Goal: Task Accomplishment & Management: Complete application form

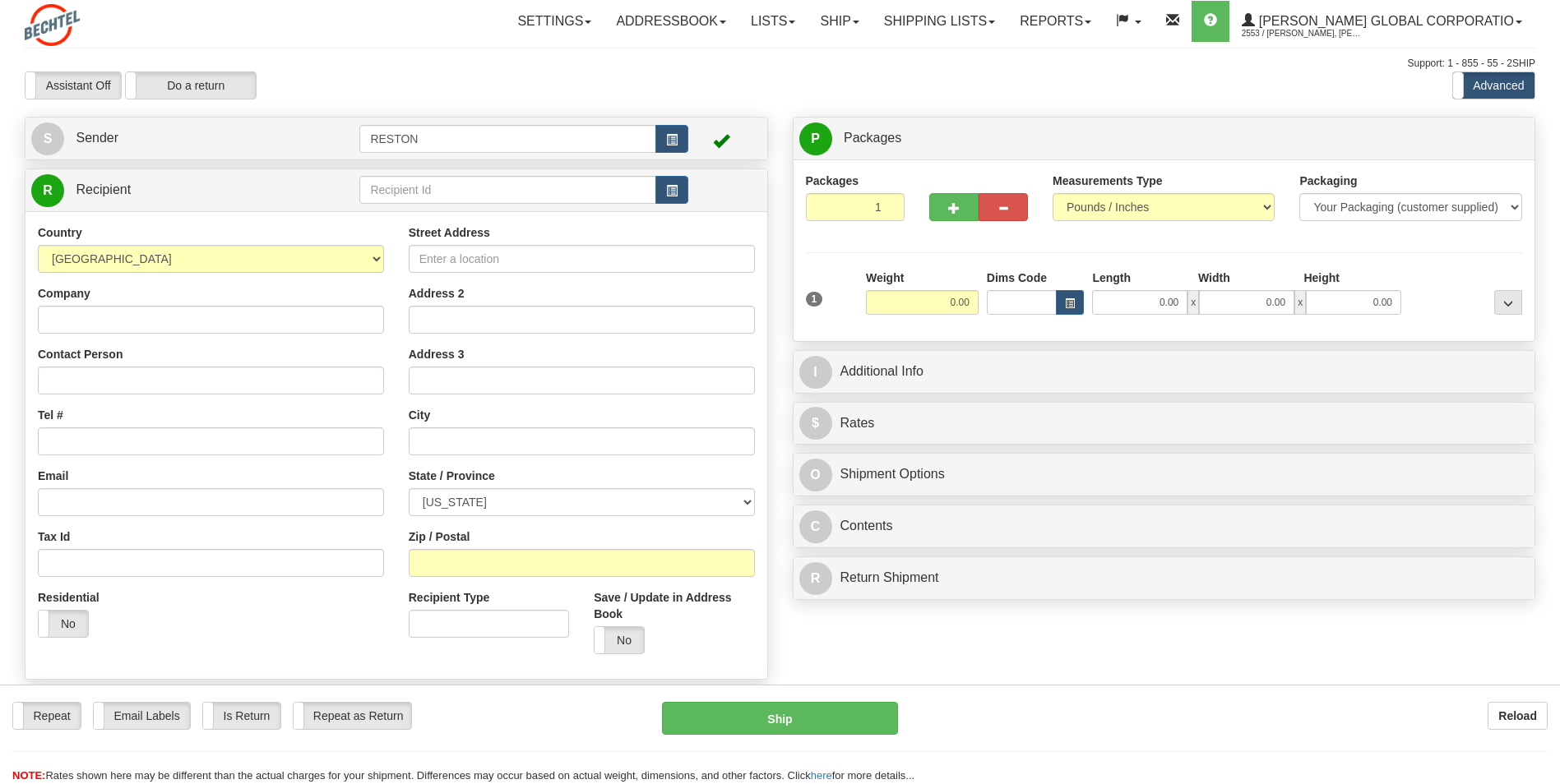
click at [501, 497] on select "[US_STATE] [US_STATE] [US_STATE] [US_STATE] Armed Forces America Armed Forces E…" at bounding box center [581, 502] width 346 height 28
click at [393, 530] on div "Country [GEOGRAPHIC_DATA] [GEOGRAPHIC_DATA] [GEOGRAPHIC_DATA] [GEOGRAPHIC_DATA]…" at bounding box center [211, 437] width 371 height 426
click at [665, 146] on button "button" at bounding box center [671, 139] width 32 height 28
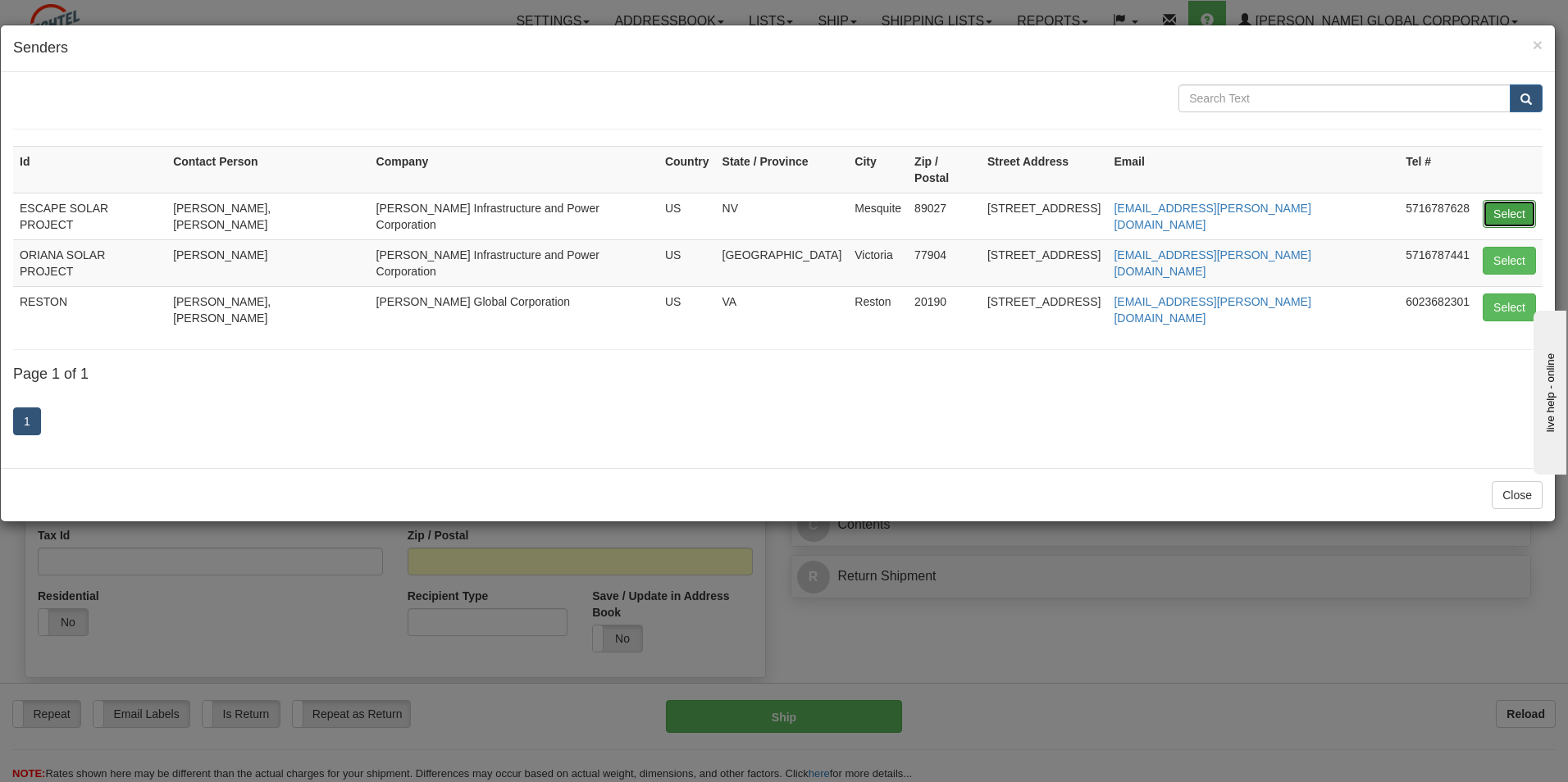
click at [1505, 200] on button "Select" at bounding box center [1510, 214] width 54 height 28
type input "ESCAPE SOLAR PROJECT"
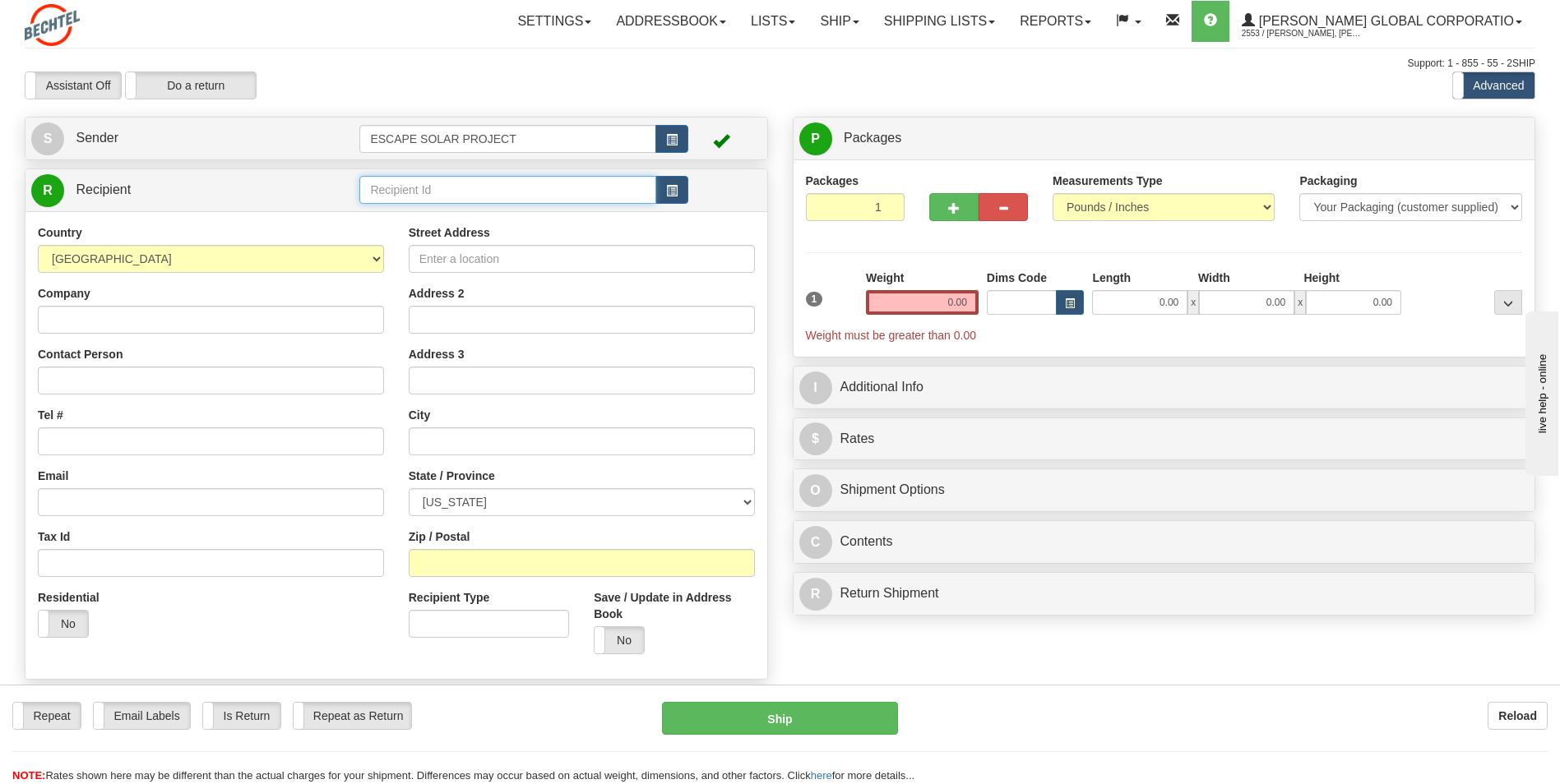
click at [432, 199] on input "text" at bounding box center [507, 190] width 296 height 28
type input "Charger Solar Project"
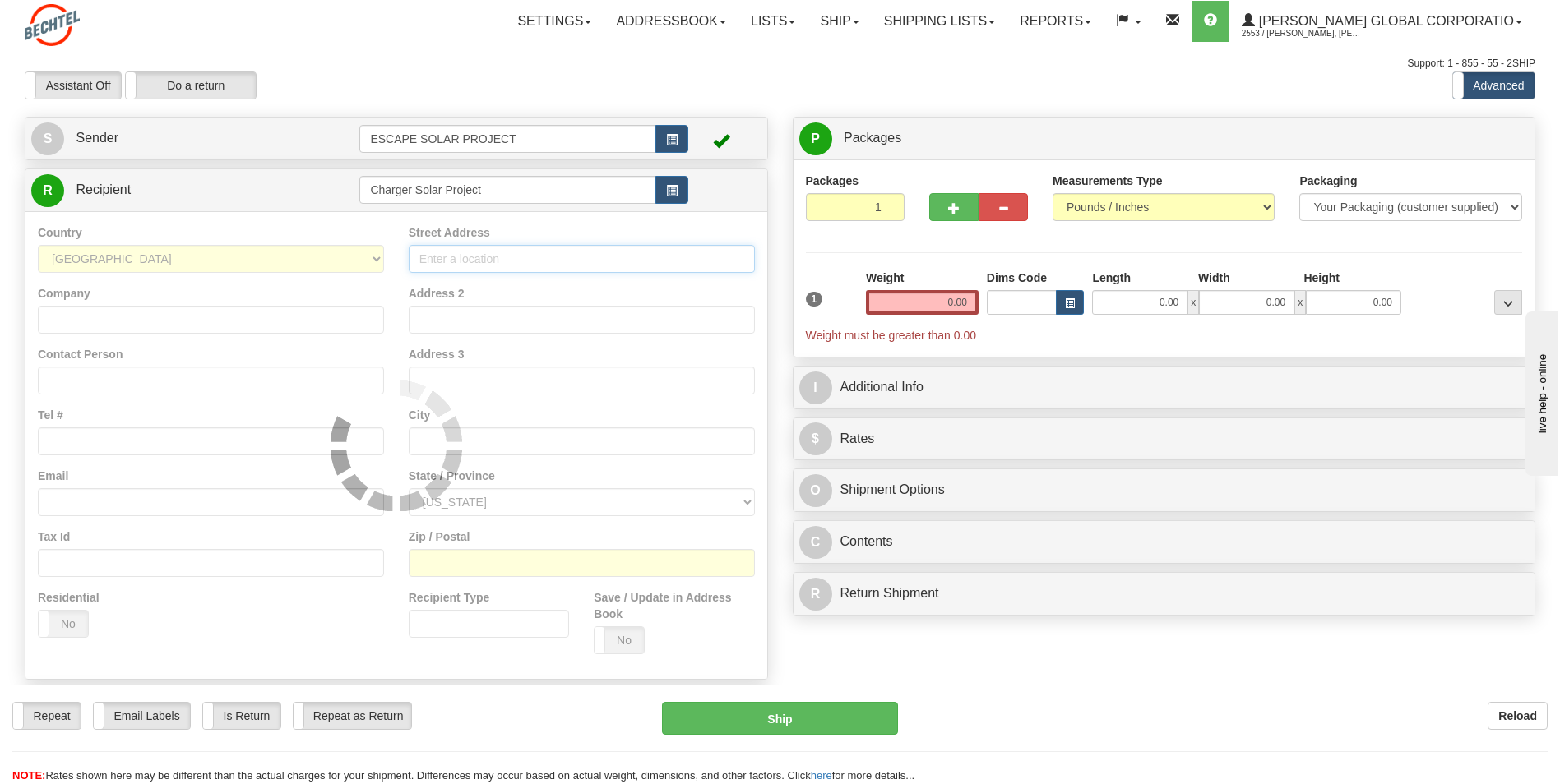
click at [513, 251] on div "Country [GEOGRAPHIC_DATA] [GEOGRAPHIC_DATA] [GEOGRAPHIC_DATA] [GEOGRAPHIC_DATA]…" at bounding box center [395, 445] width 741 height 468
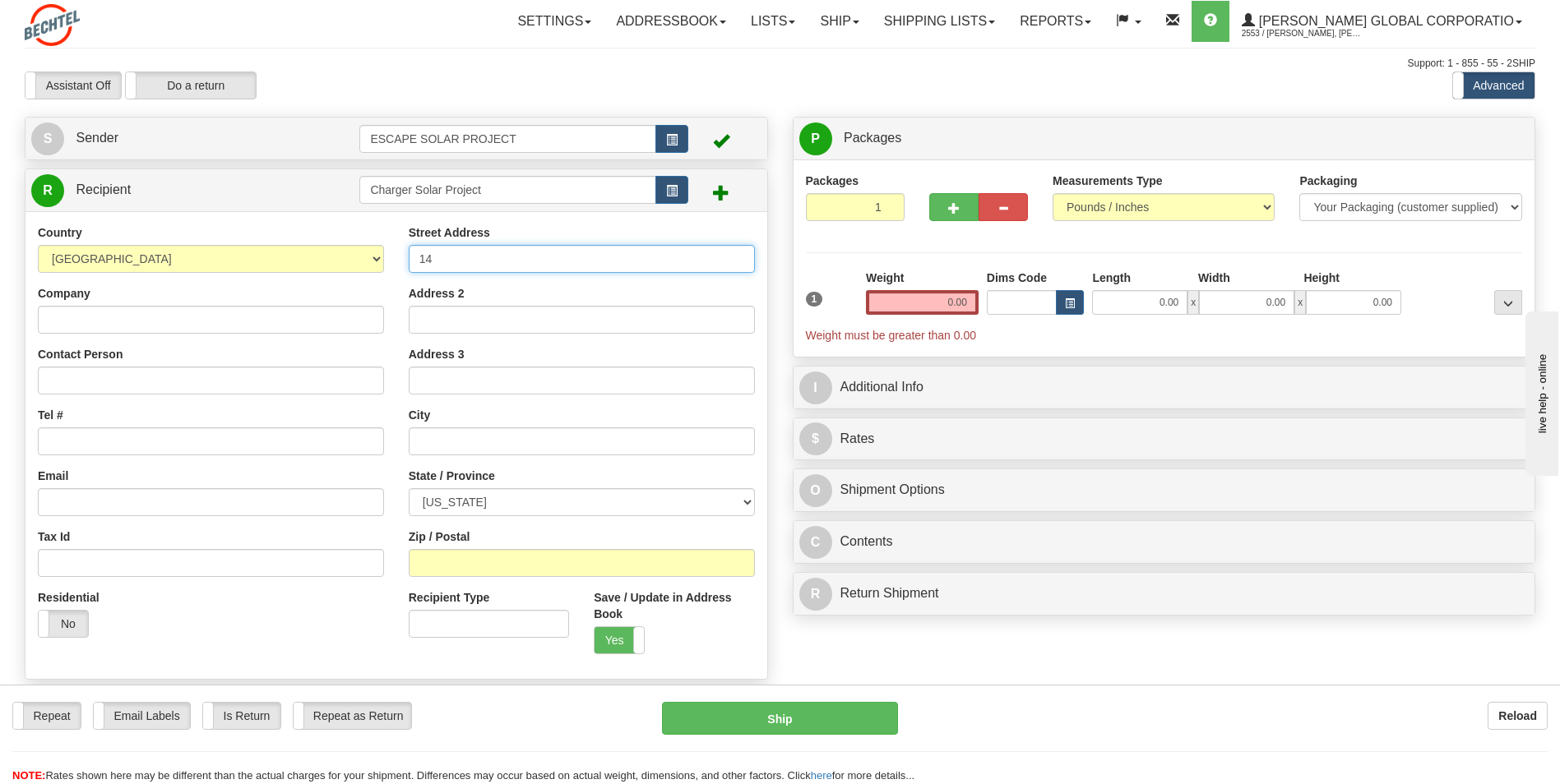
type input "144"
drag, startPoint x: 513, startPoint y: 251, endPoint x: 353, endPoint y: 253, distance: 160.0
click at [353, 253] on div "Country [GEOGRAPHIC_DATA] [GEOGRAPHIC_DATA] [GEOGRAPHIC_DATA] [GEOGRAPHIC_DATA]…" at bounding box center [395, 445] width 741 height 443
click at [481, 254] on input "Street Address" at bounding box center [581, 259] width 346 height 28
paste input "144 [US_STATE] 239 E"
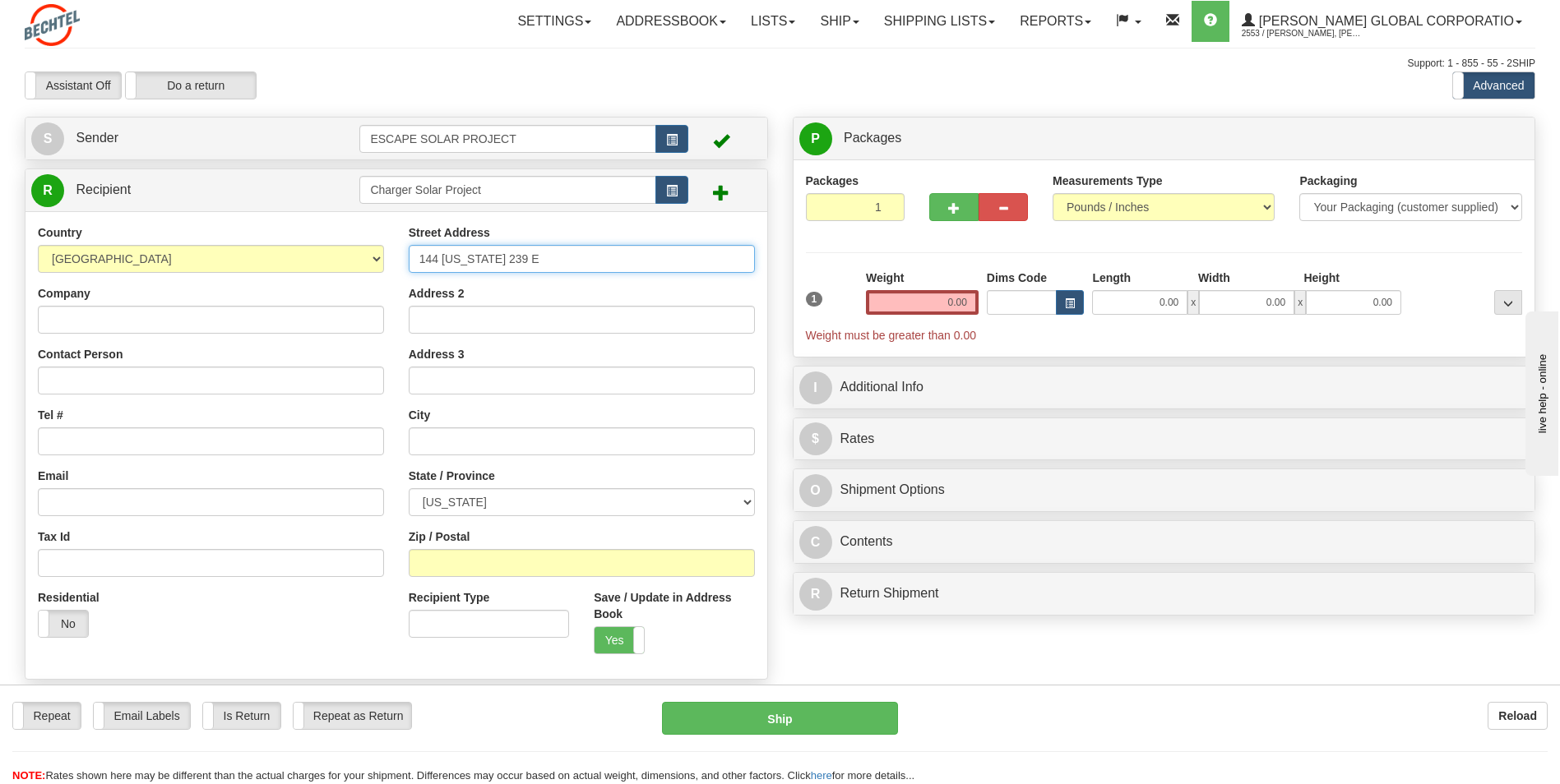
type input "144 [US_STATE] 239 E"
click at [232, 321] on input "Company" at bounding box center [211, 320] width 346 height 28
click at [231, 386] on input "Contact Person" at bounding box center [211, 380] width 346 height 28
click at [177, 353] on div "Contact Person" at bounding box center [211, 370] width 346 height 48
click at [181, 379] on input "Contact Person" at bounding box center [211, 380] width 346 height 28
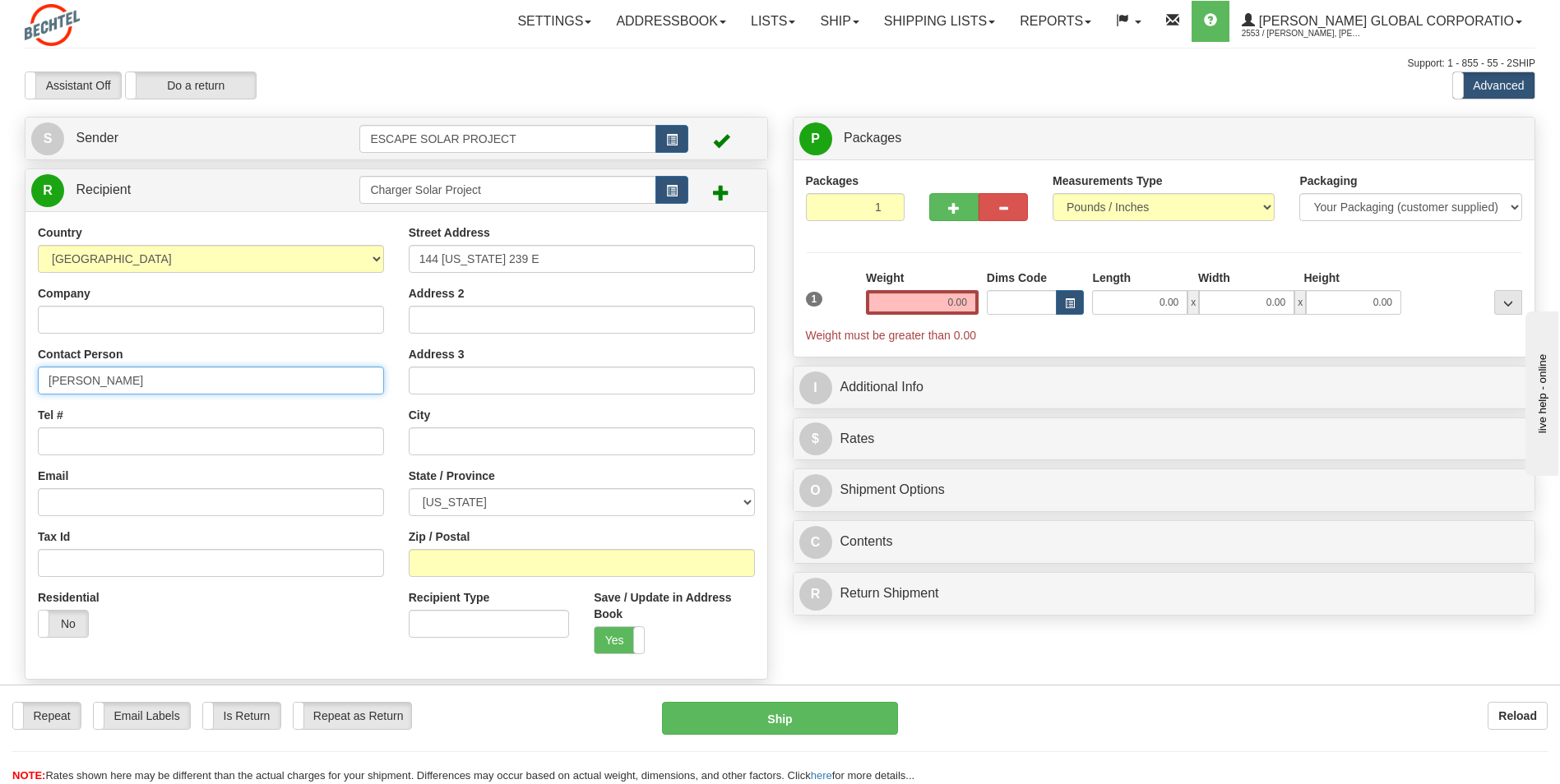
type input "[PERSON_NAME]"
drag, startPoint x: 176, startPoint y: 379, endPoint x: -4, endPoint y: 367, distance: 180.4
click at [0, 367] on html "Training Course Close Toggle navigation Settings Shipping Preferences New Sende…" at bounding box center [780, 392] width 1560 height 784
type input "[PERSON_NAME]"
click at [157, 413] on div "Tel #" at bounding box center [211, 431] width 346 height 48
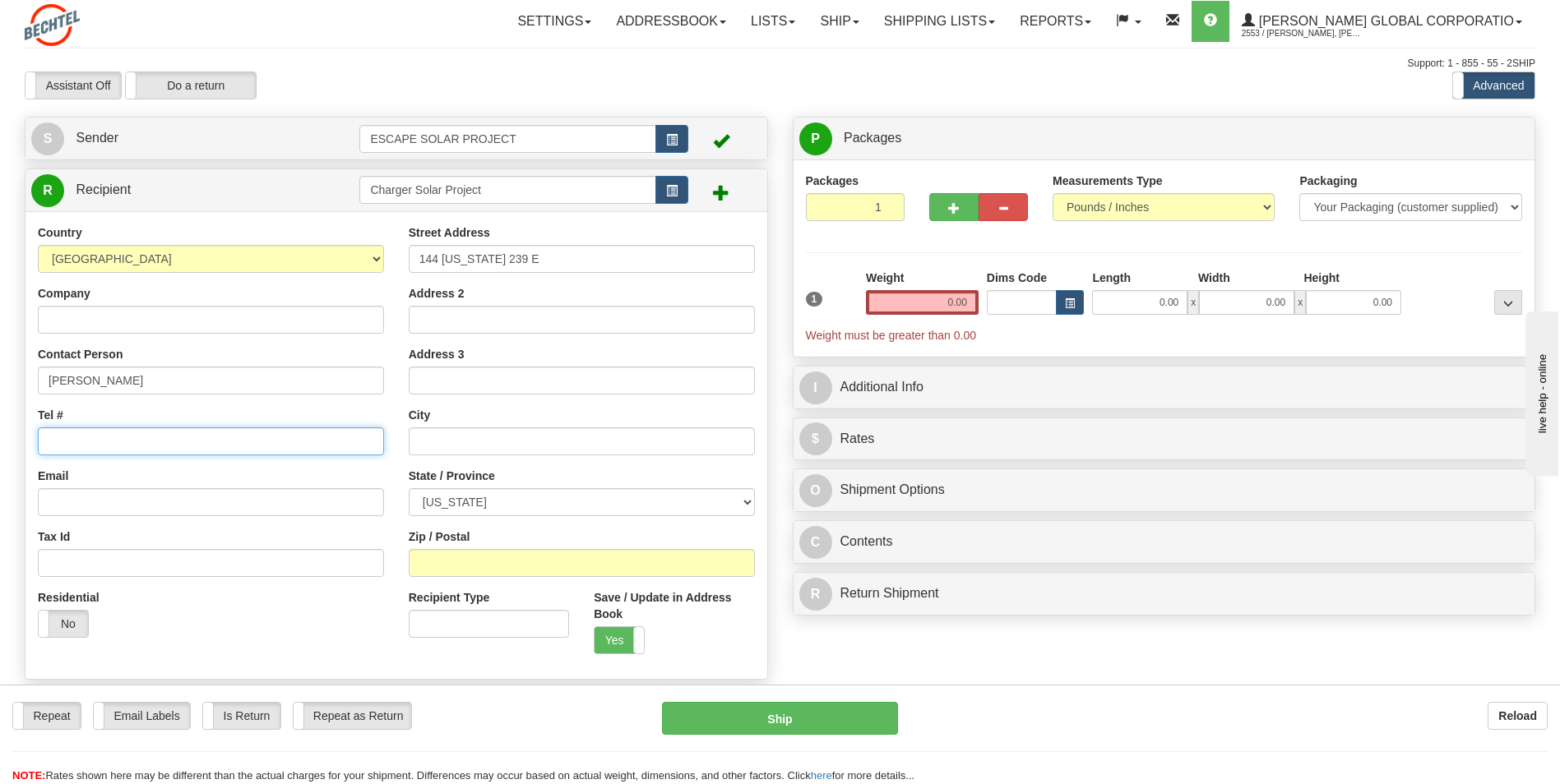
click at [148, 443] on input "Tel #" at bounding box center [211, 442] width 346 height 28
click at [168, 472] on div "Email" at bounding box center [211, 492] width 346 height 48
drag, startPoint x: 139, startPoint y: 437, endPoint x: -4, endPoint y: 430, distance: 143.2
click at [0, 430] on html "Training Course Close Toggle navigation Settings Shipping Preferences New Sende…" at bounding box center [780, 392] width 1560 height 784
type input "5716787628"
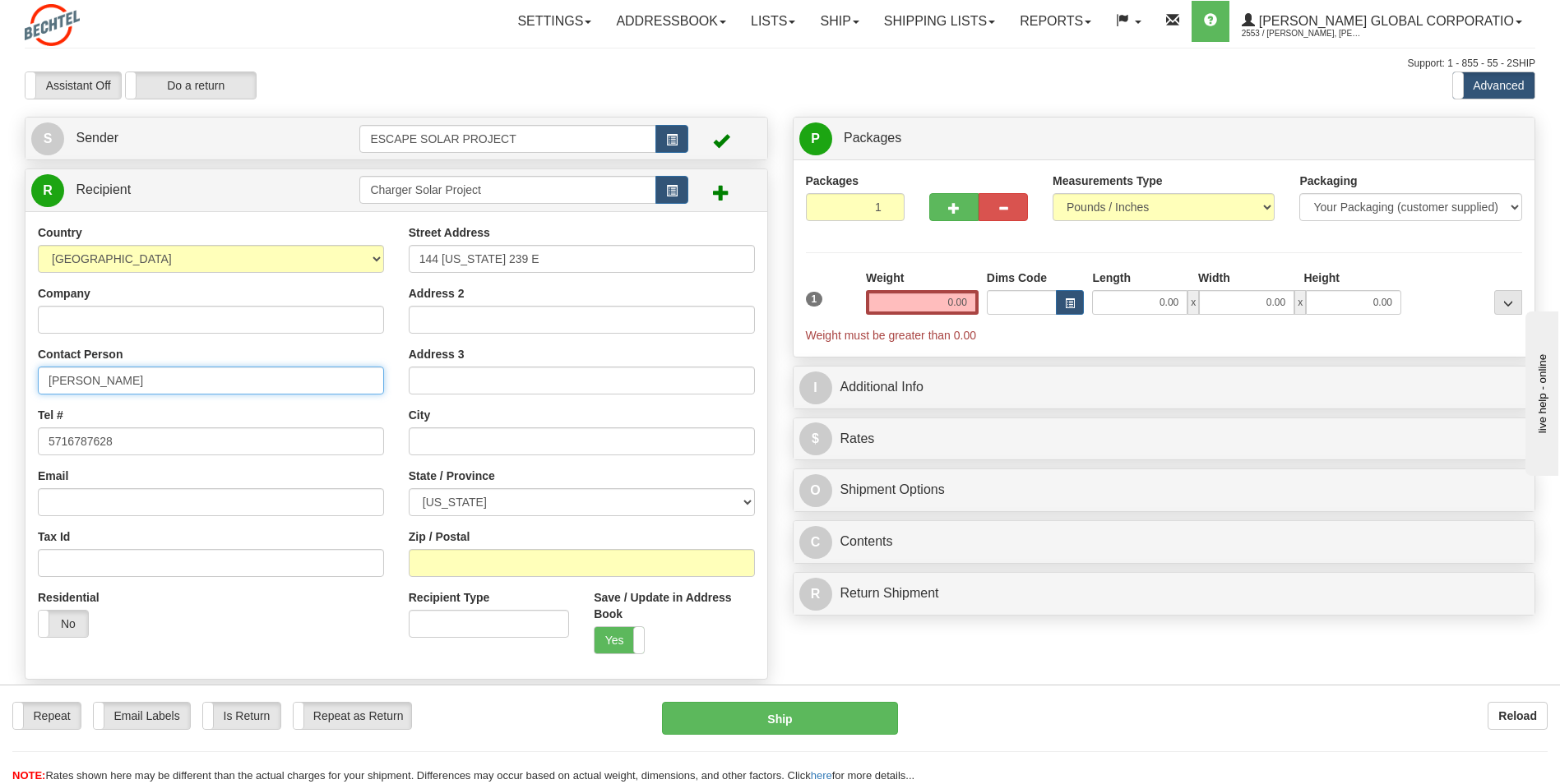
drag, startPoint x: 117, startPoint y: 377, endPoint x: -4, endPoint y: 366, distance: 121.5
click at [0, 366] on html "Training Course Close Toggle navigation Settings Shipping Preferences New Sende…" at bounding box center [780, 392] width 1560 height 784
type input "G"
type input "[PERSON_NAME]"
click at [26, 341] on div "Country [GEOGRAPHIC_DATA] [GEOGRAPHIC_DATA] [GEOGRAPHIC_DATA] [GEOGRAPHIC_DATA]…" at bounding box center [211, 437] width 371 height 426
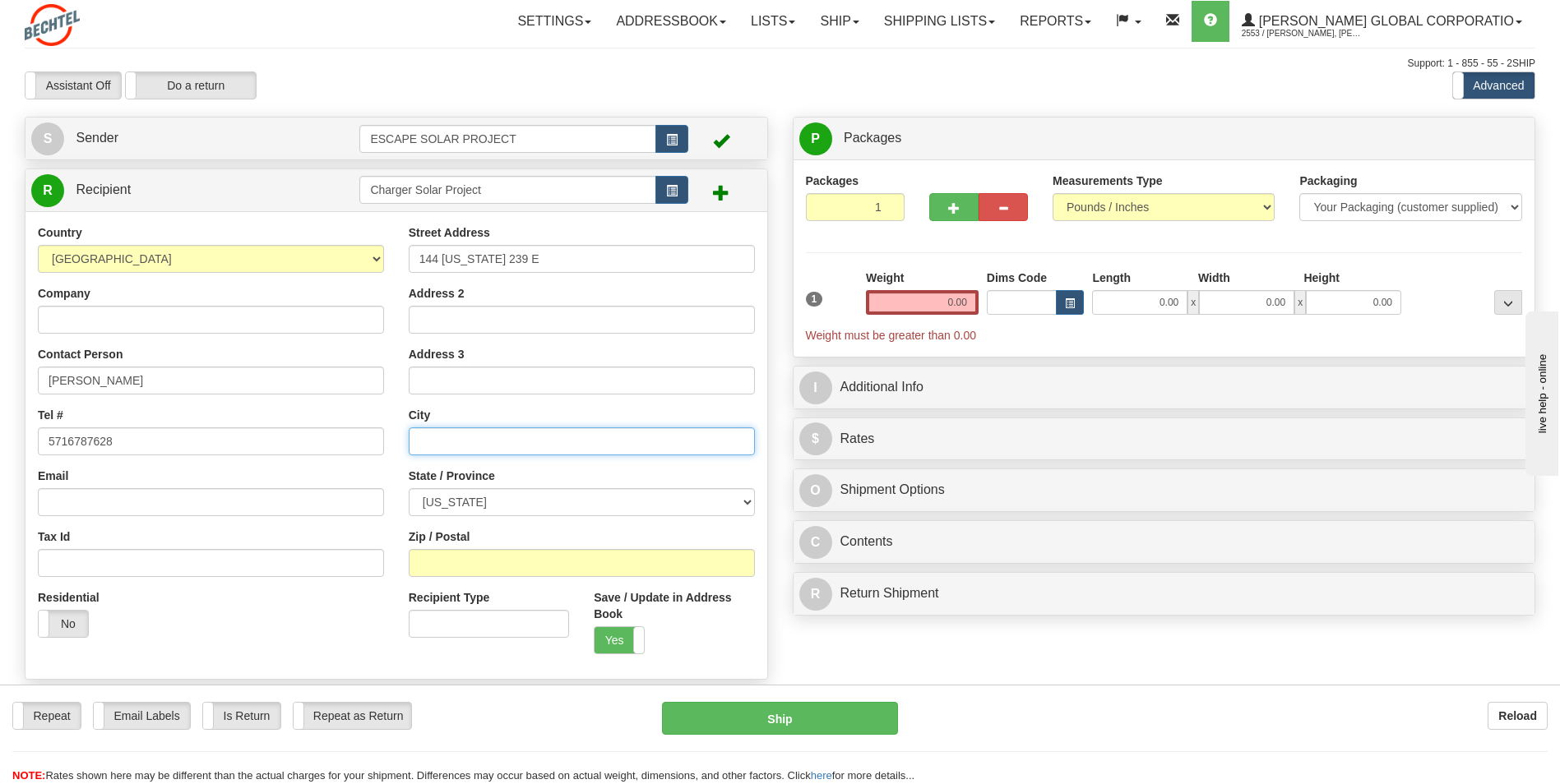
click at [481, 441] on input "text" at bounding box center [581, 442] width 346 height 28
type input "Trivoli"
drag, startPoint x: 530, startPoint y: 472, endPoint x: 509, endPoint y: 483, distance: 23.7
click at [530, 471] on div "State / Province [US_STATE] [US_STATE] [US_STATE] [US_STATE] Armed Forces Ameri…" at bounding box center [581, 492] width 346 height 48
click at [492, 501] on select "[US_STATE] [US_STATE] [US_STATE] [US_STATE] Armed Forces America Armed Forces E…" at bounding box center [581, 502] width 346 height 28
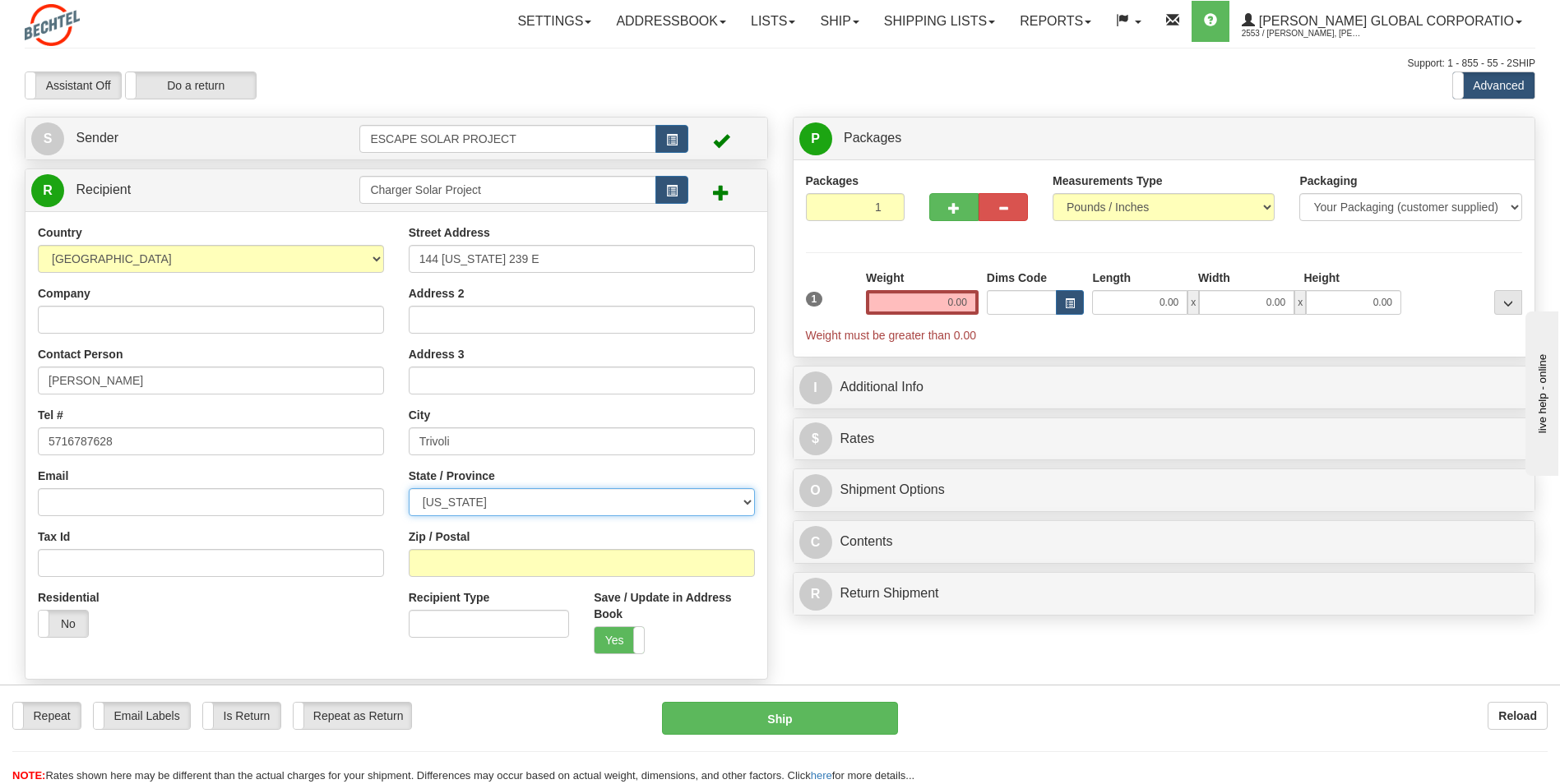
select select "[GEOGRAPHIC_DATA]"
click at [408, 488] on select "[US_STATE] [US_STATE] [US_STATE] [US_STATE] Armed Forces America Armed Forces E…" at bounding box center [581, 502] width 346 height 28
click at [520, 536] on div "Zip / Postal" at bounding box center [581, 553] width 346 height 48
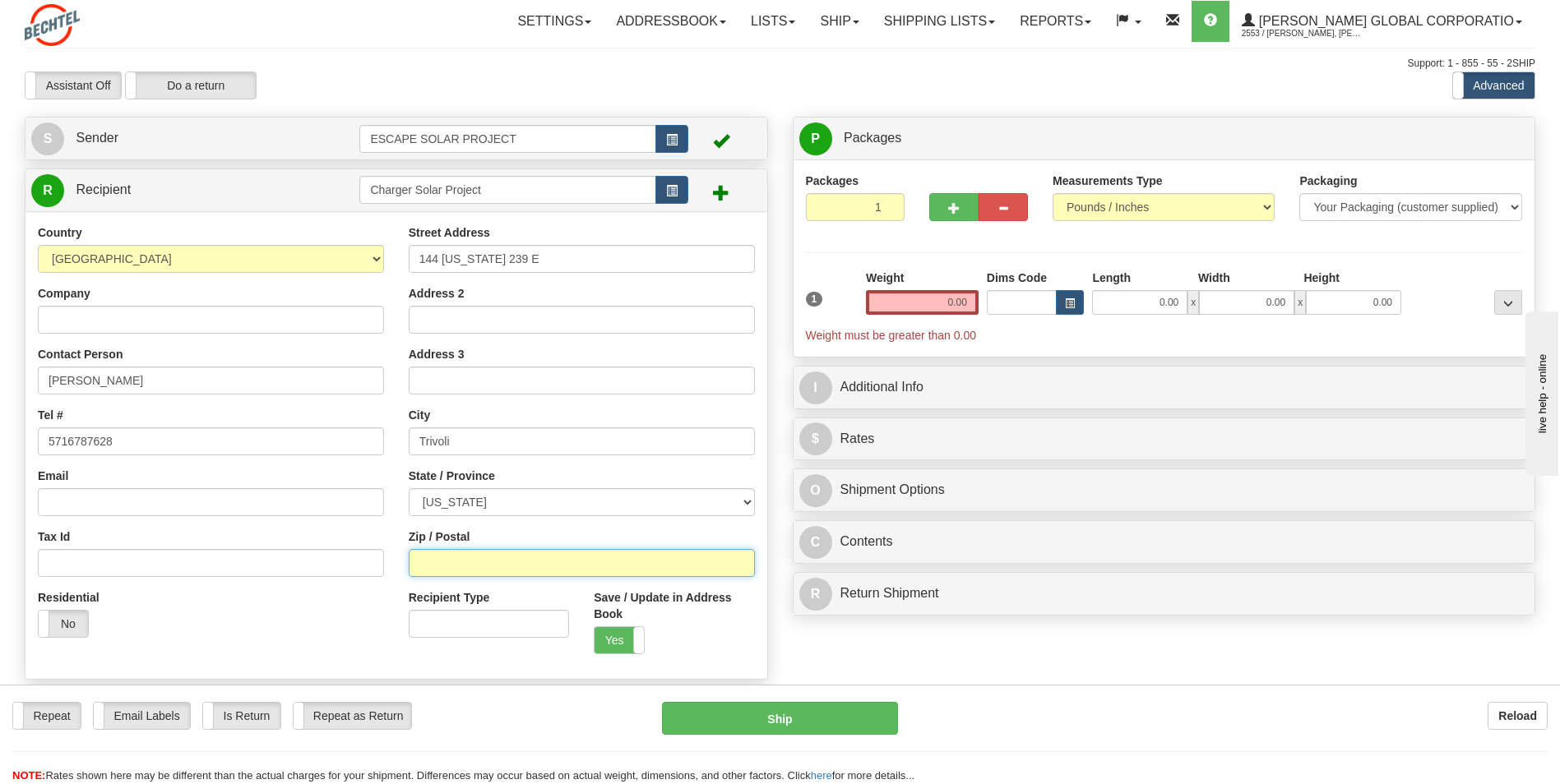
click at [507, 564] on input "Zip / Postal" at bounding box center [581, 563] width 346 height 28
type input "77990"
click at [432, 442] on input "Trivoli" at bounding box center [581, 442] width 346 height 28
type input "Tivoli"
click at [396, 449] on div "Street Address 144 [US_STATE] 239 E Address 2 Address 3 City [GEOGRAPHIC_DATA] …" at bounding box center [582, 445] width 371 height 443
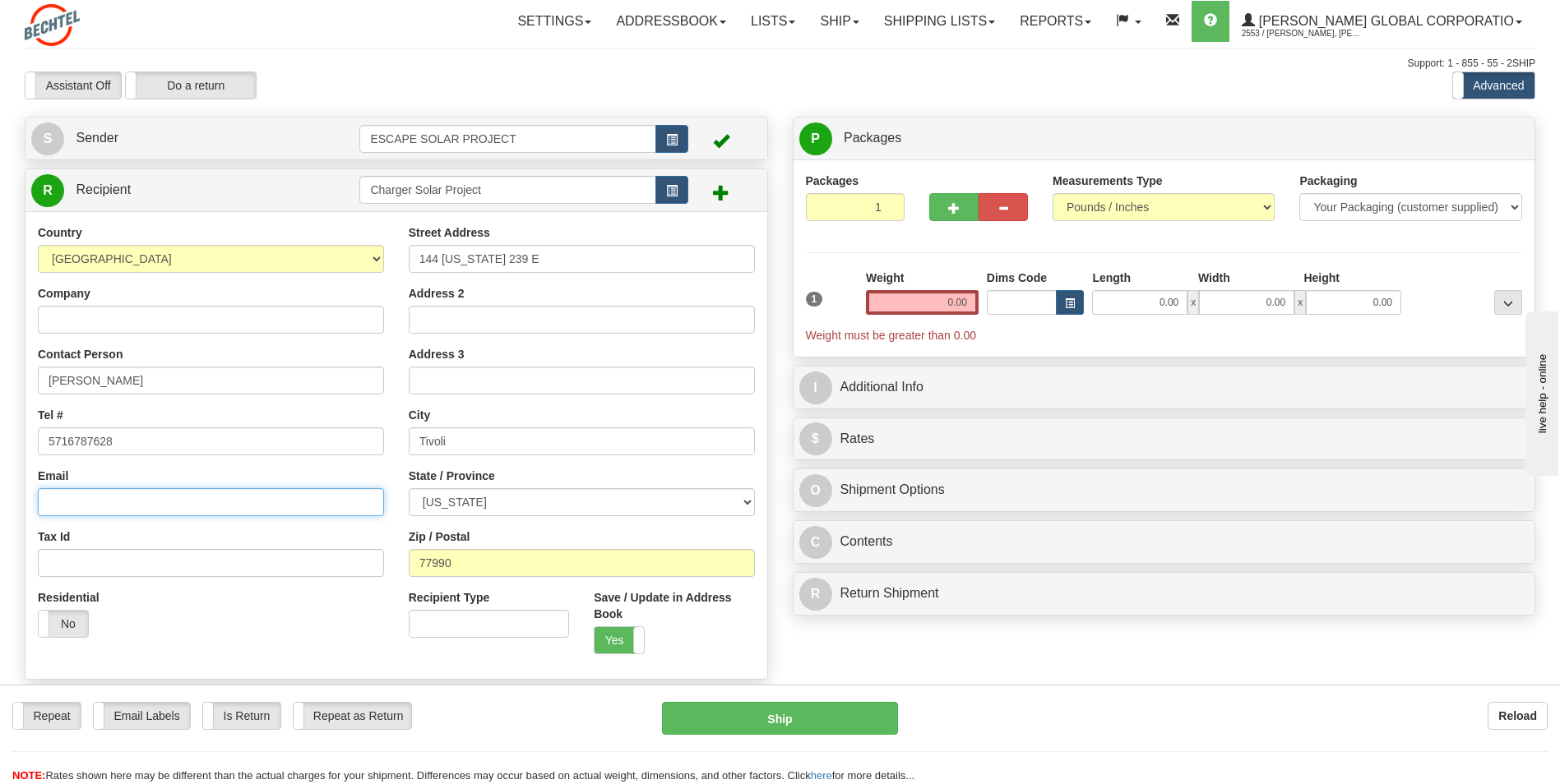
click at [215, 506] on input "Email" at bounding box center [211, 502] width 346 height 28
type input "h"
type input "[EMAIL_ADDRESS][PERSON_NAME][DOMAIN_NAME]"
click at [179, 460] on div "Country [GEOGRAPHIC_DATA] [GEOGRAPHIC_DATA] [GEOGRAPHIC_DATA] [GEOGRAPHIC_DATA]…" at bounding box center [211, 437] width 371 height 426
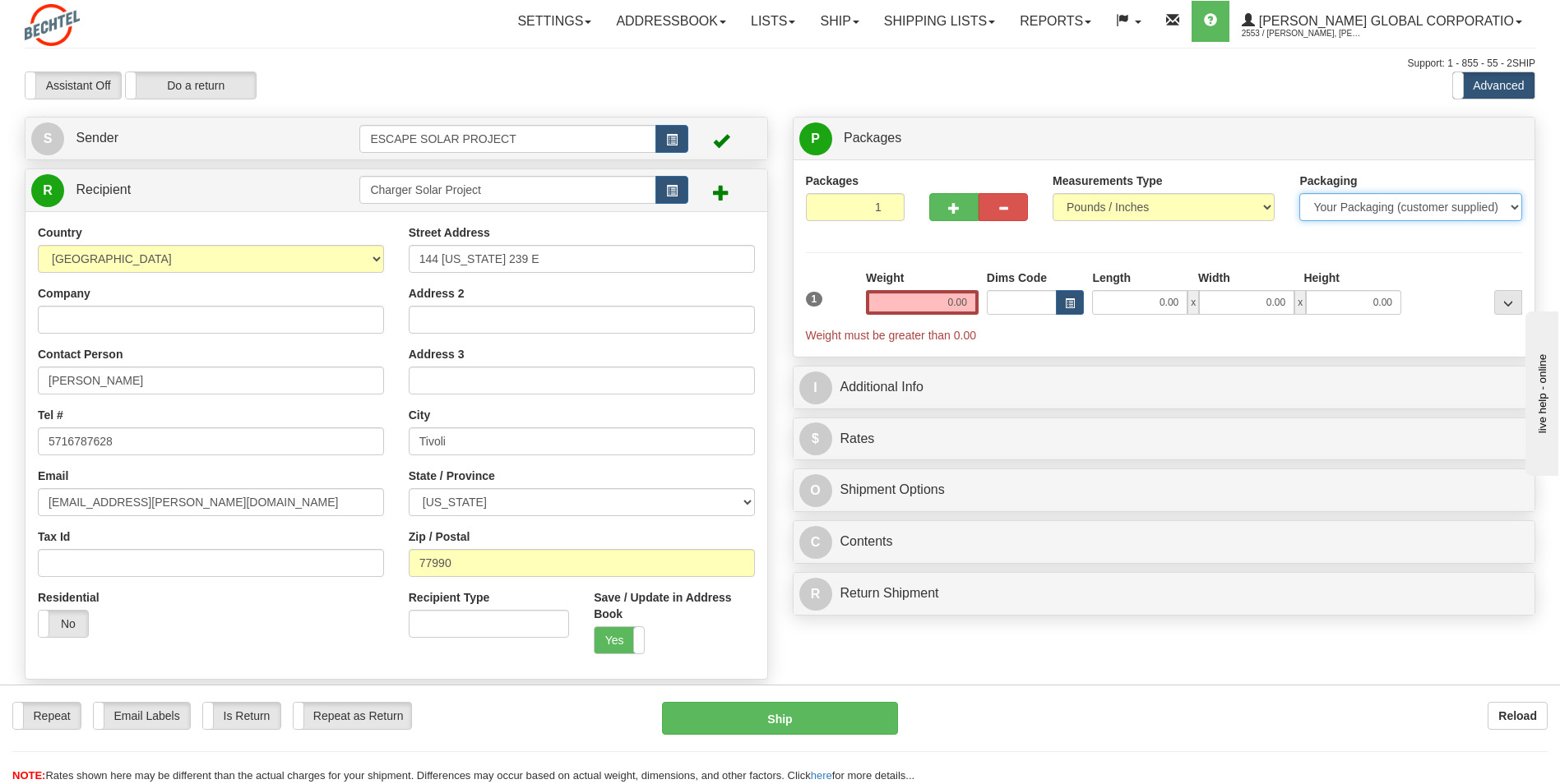
click at [1463, 203] on select "Your Packaging (customer supplied) Envelope (carrier supplied) Pack (carrier su…" at bounding box center [1410, 207] width 222 height 28
select select "22"
click at [1299, 193] on select "Your Packaging (customer supplied) Envelope (carrier supplied) Pack (carrier su…" at bounding box center [1410, 207] width 222 height 28
click at [1154, 238] on div "Packages 1 1 Measurements Type" at bounding box center [1164, 258] width 717 height 172
click at [948, 308] on input "0.00" at bounding box center [922, 302] width 112 height 25
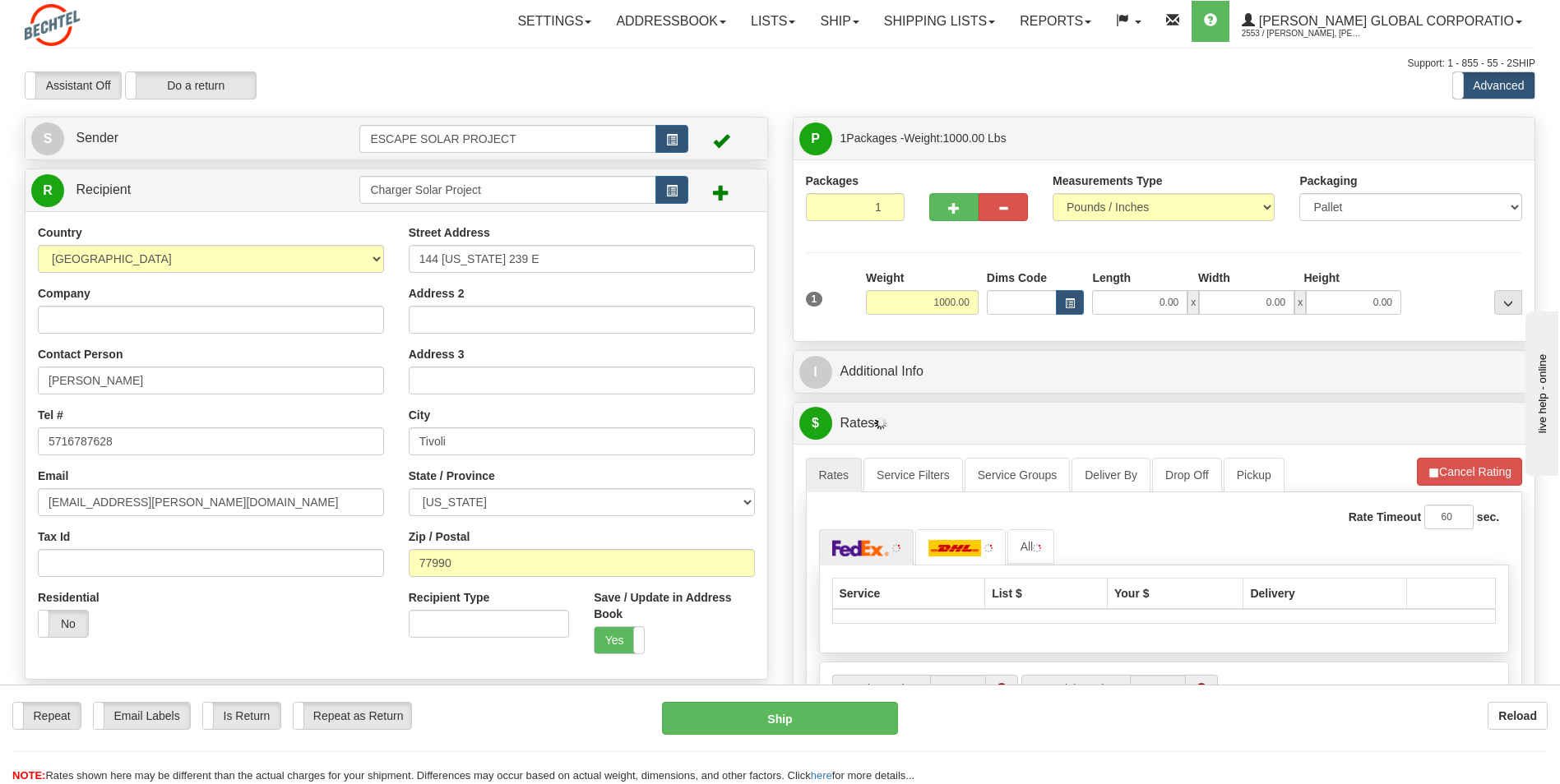
click at [937, 252] on hr at bounding box center [1164, 252] width 717 height 1
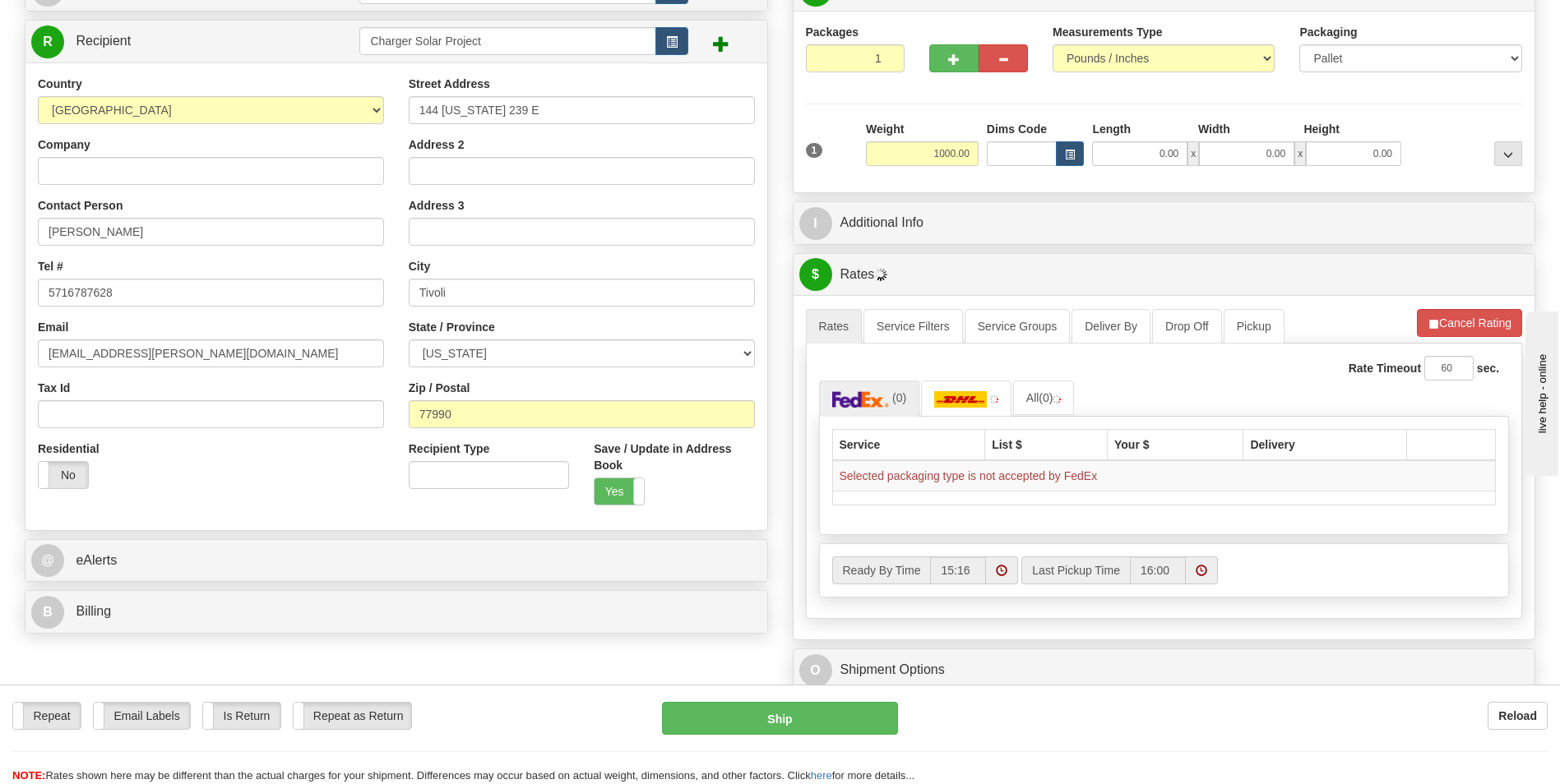
scroll to position [164, 0]
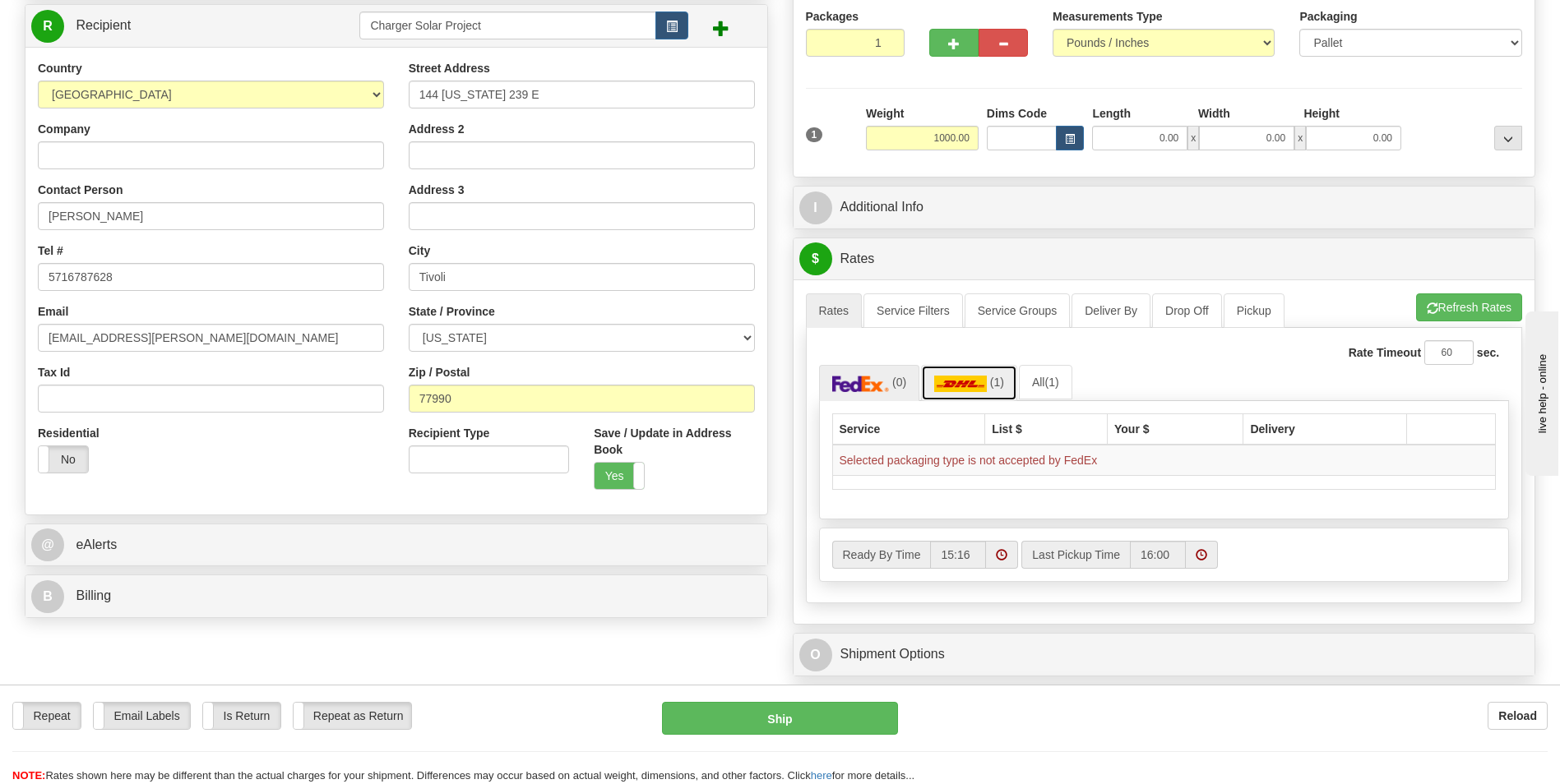
click at [970, 380] on img at bounding box center [960, 384] width 53 height 17
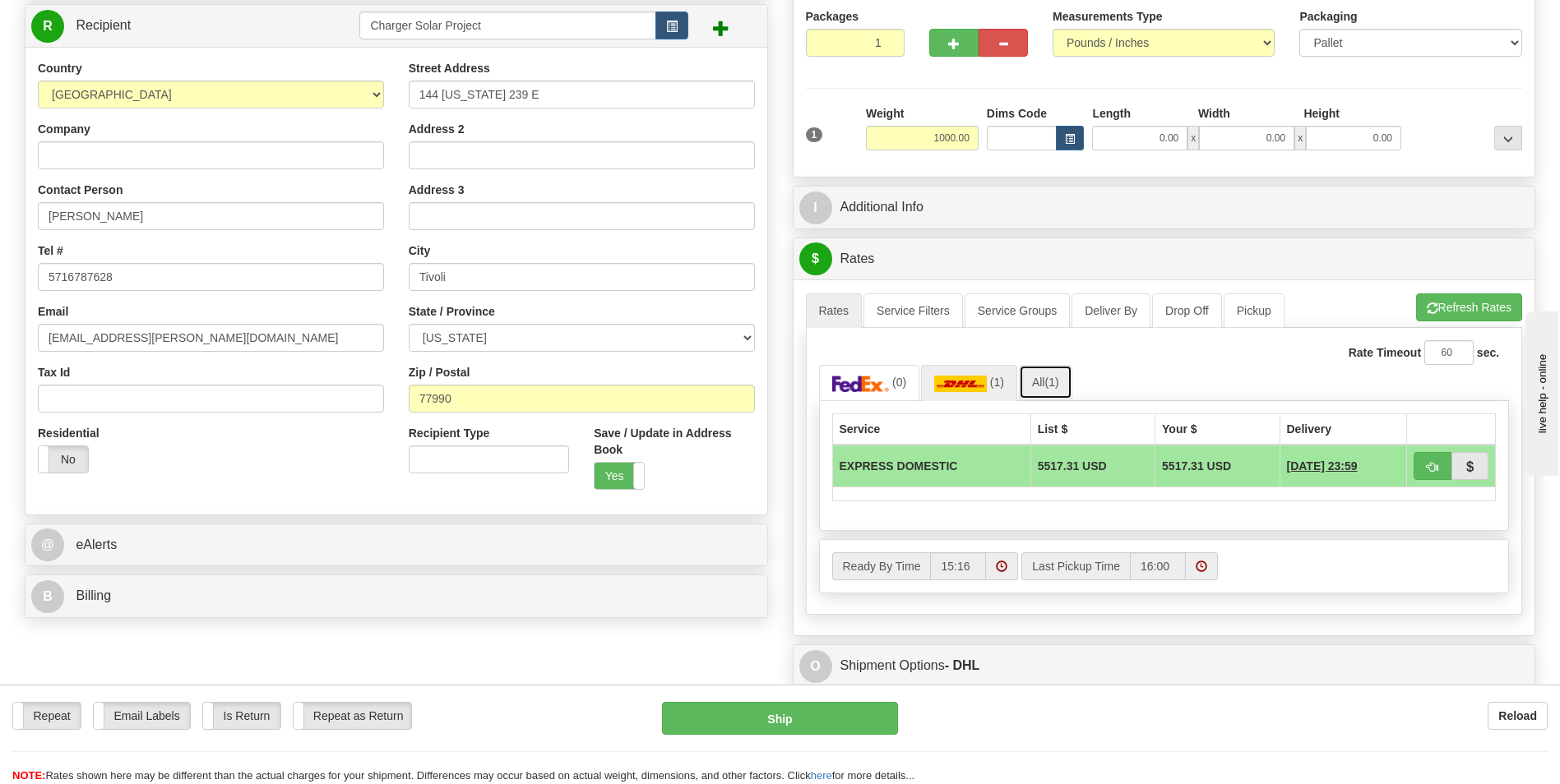
click at [1049, 378] on span "(1)" at bounding box center [1051, 382] width 14 height 13
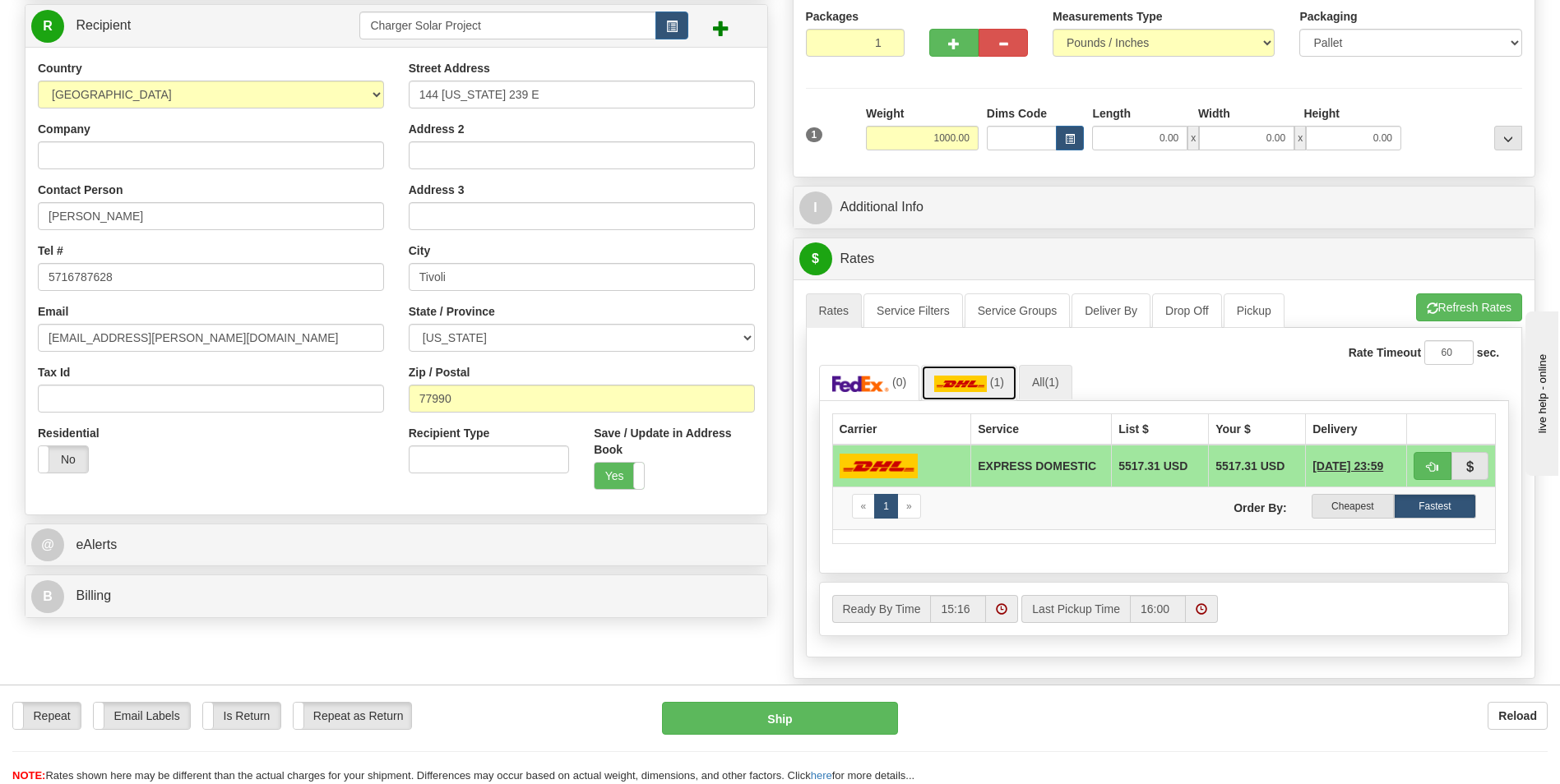
click at [970, 381] on img at bounding box center [960, 384] width 53 height 17
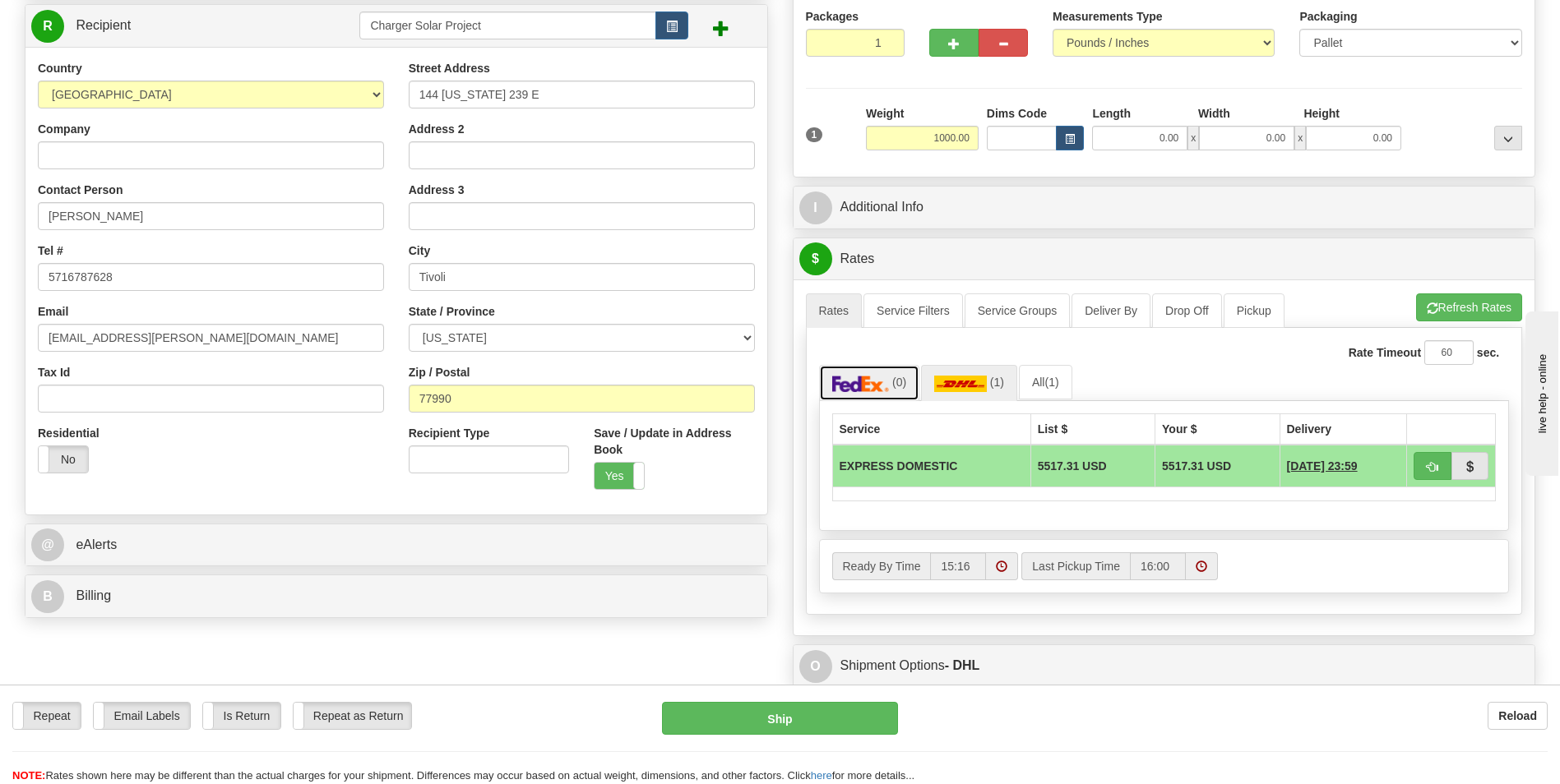
click at [873, 379] on img at bounding box center [861, 384] width 58 height 17
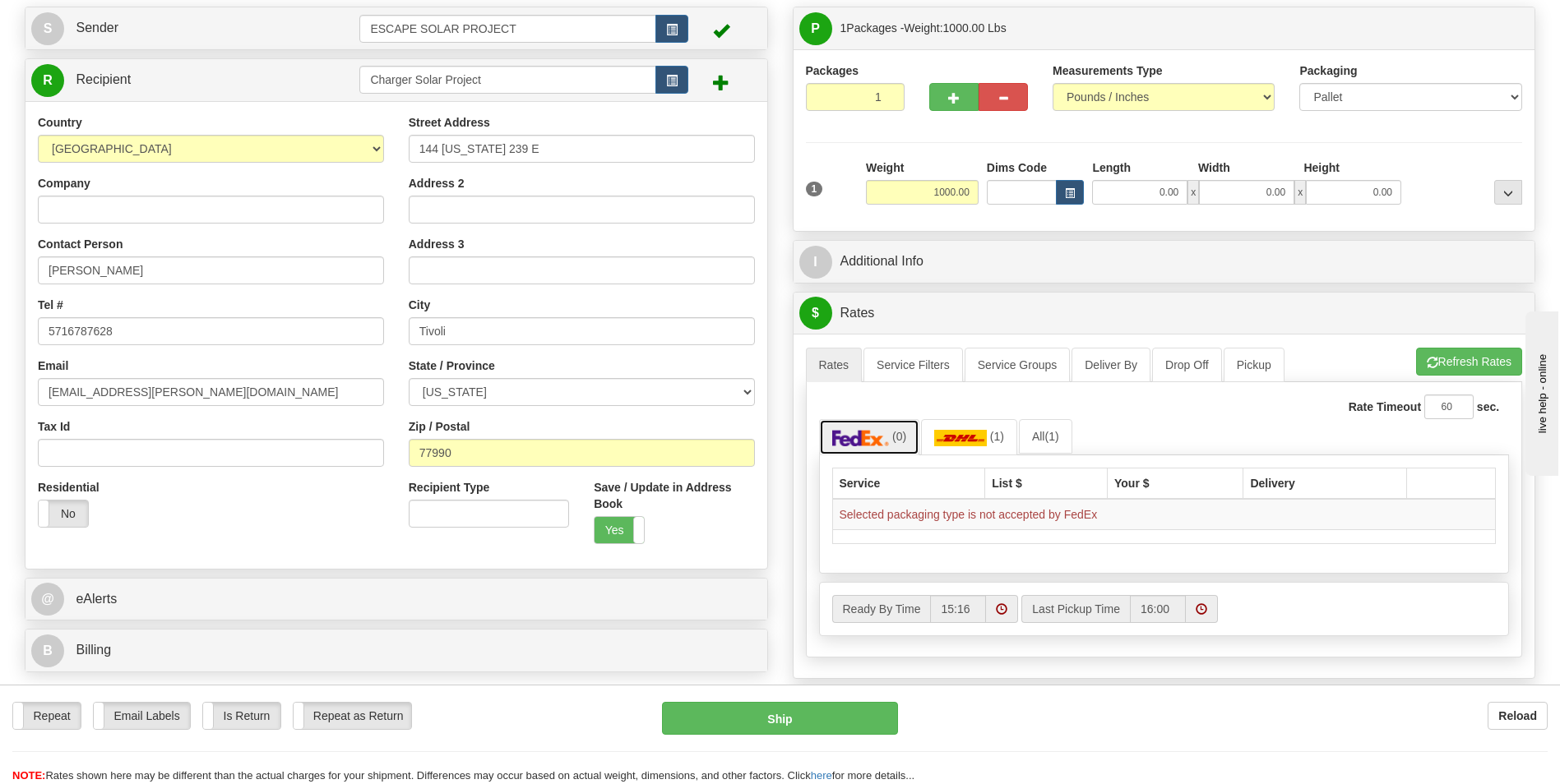
scroll to position [0, 0]
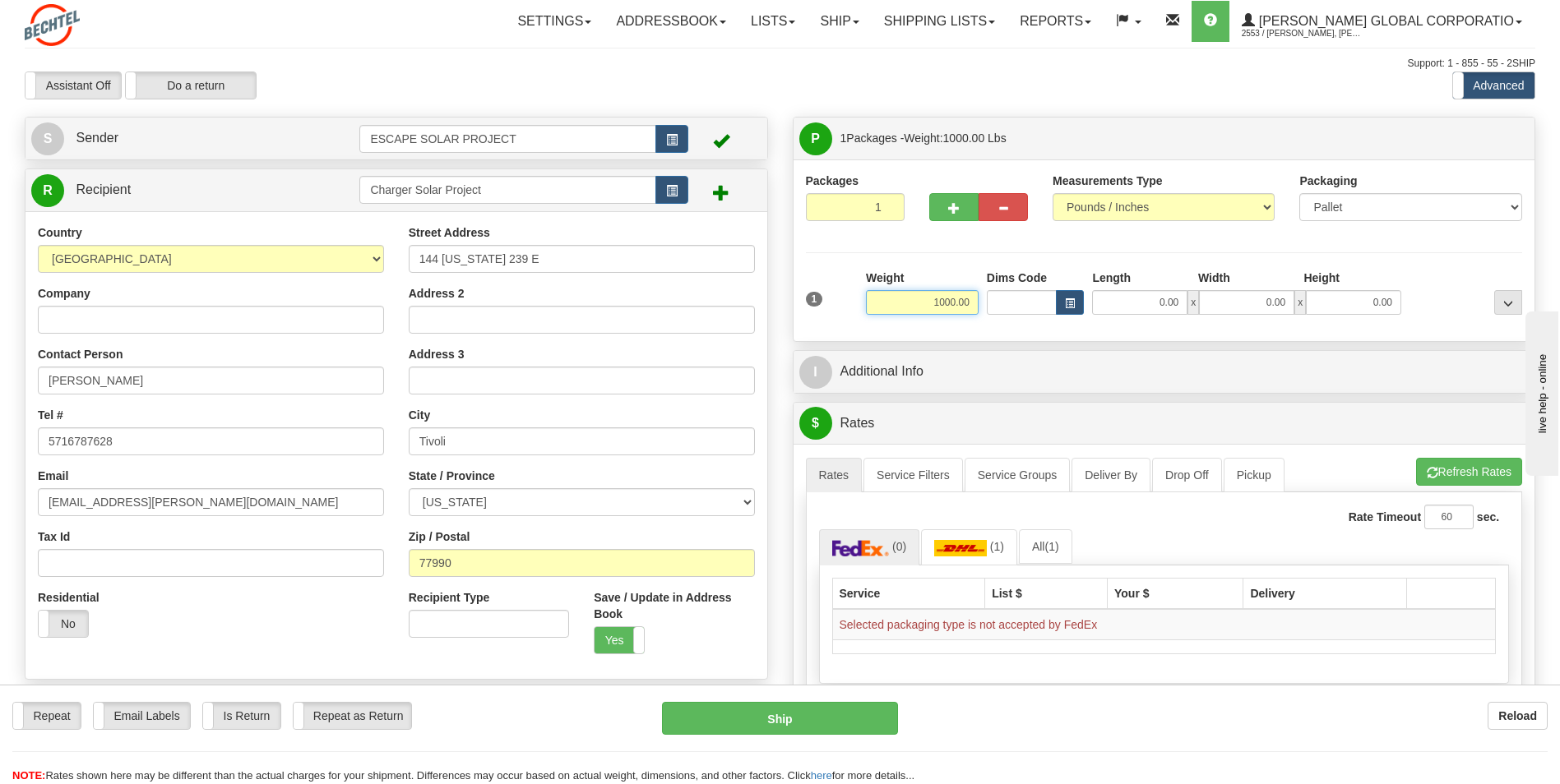
click at [943, 305] on input "1000.00" at bounding box center [922, 302] width 112 height 25
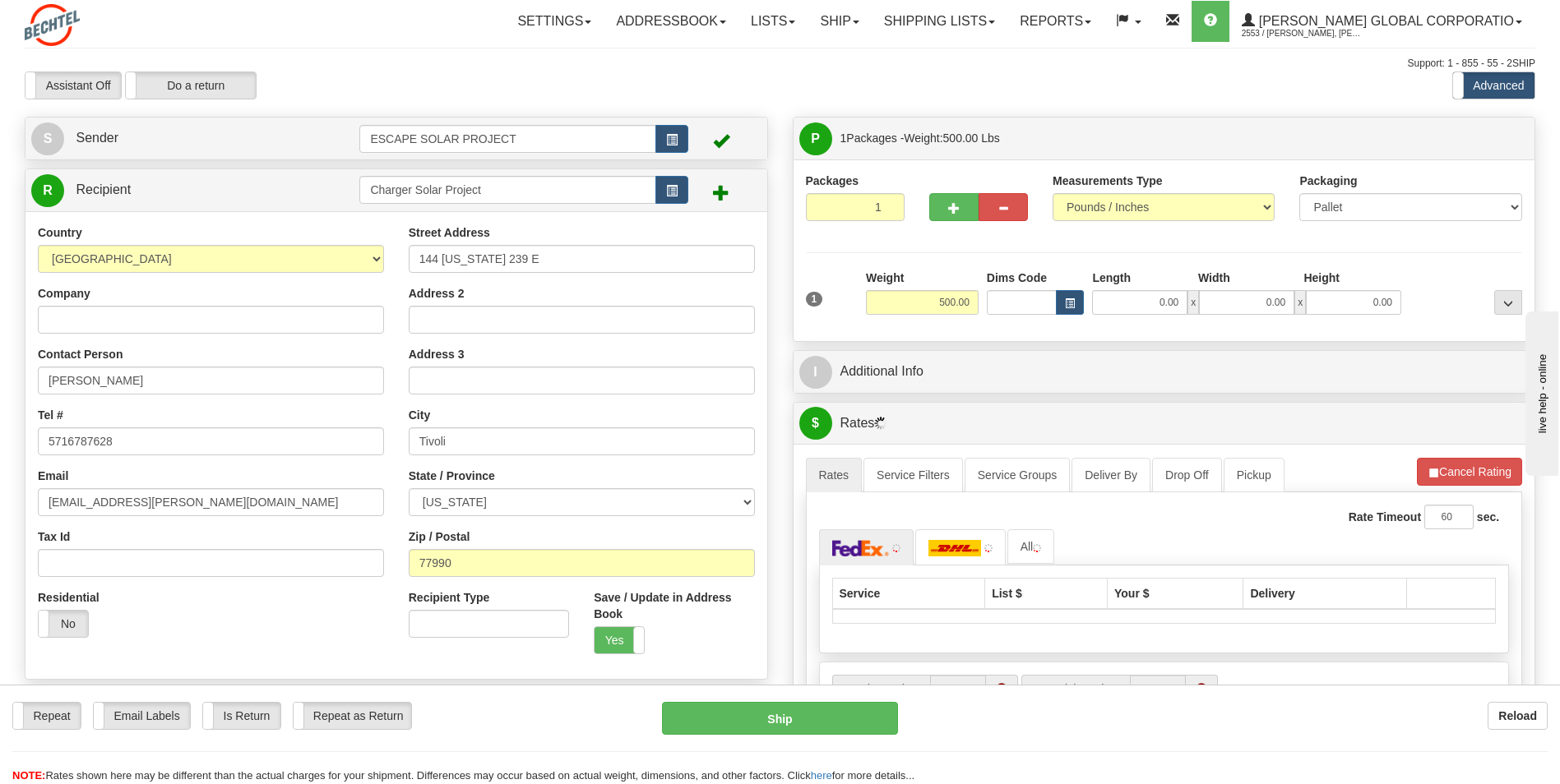
click at [863, 321] on div "Weight 500.00" at bounding box center [922, 299] width 121 height 58
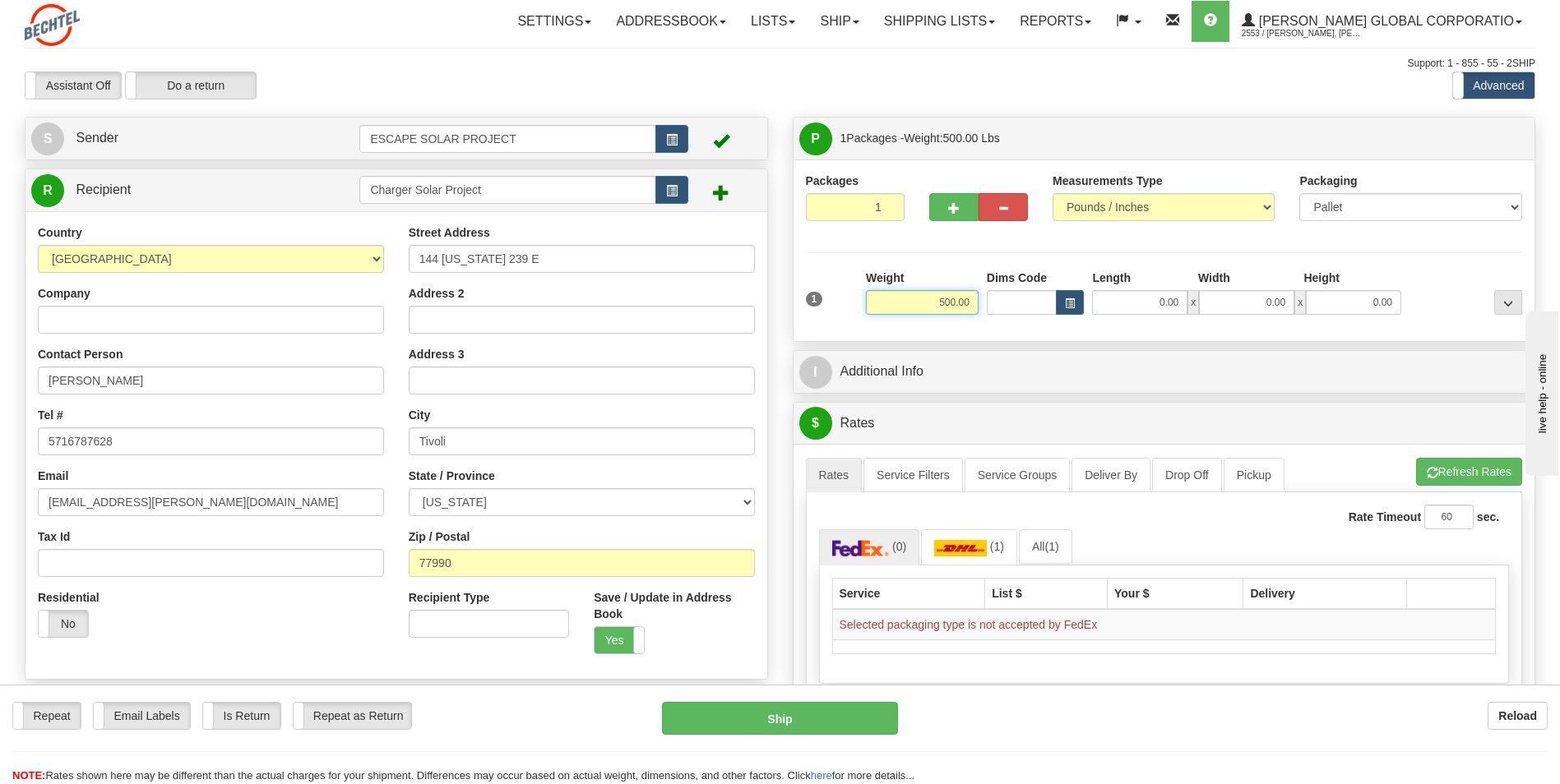
click at [945, 300] on input "500.00" at bounding box center [922, 302] width 112 height 25
type input "250.00"
click at [977, 336] on div "Packages 1 1 Measurements Type" at bounding box center [1164, 251] width 741 height 182
click at [1407, 212] on select "Your Packaging (customer supplied) Envelope (carrier supplied) Pack (carrier su…" at bounding box center [1410, 207] width 222 height 28
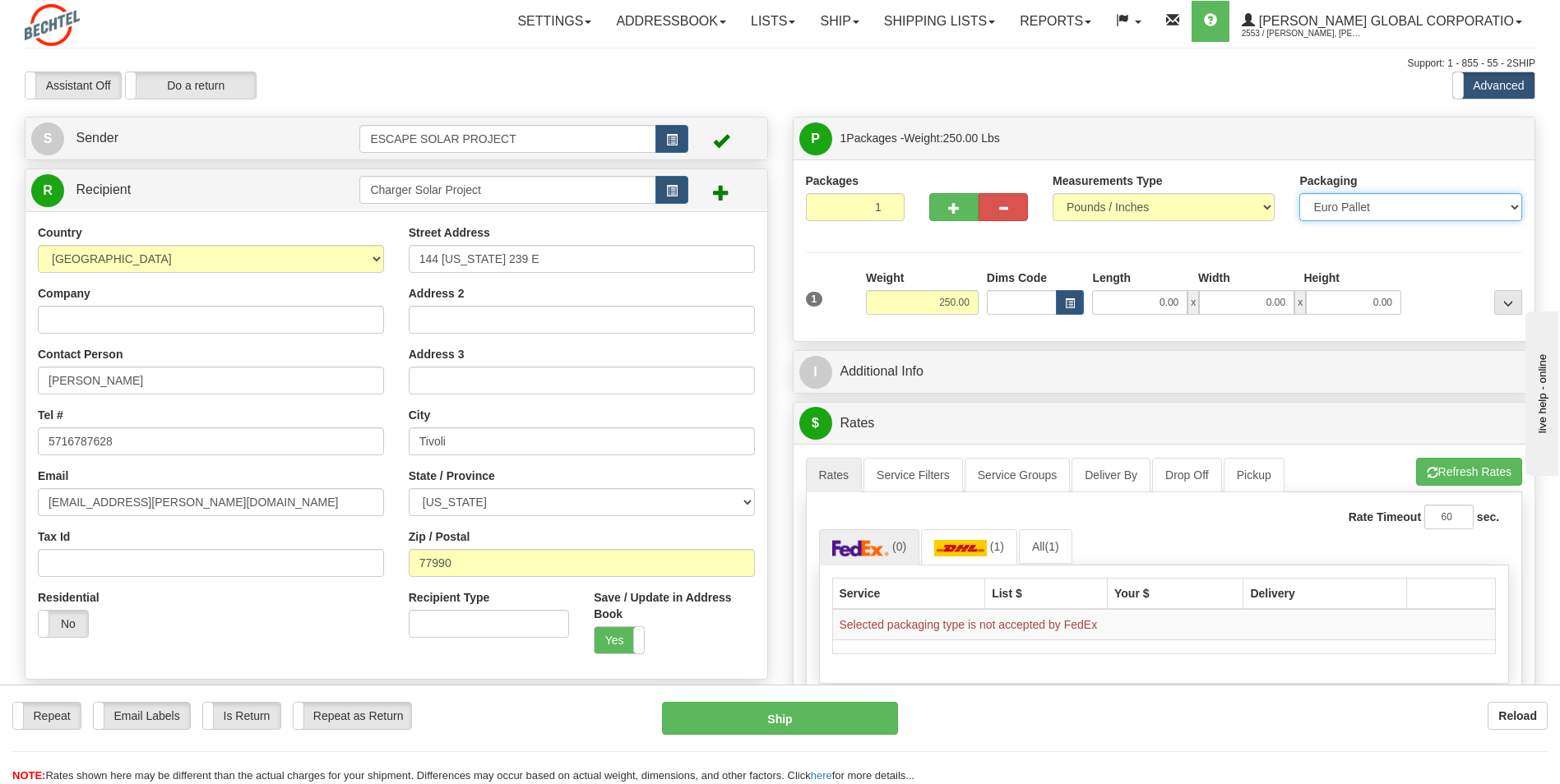
click at [1299, 193] on select "Your Packaging (customer supplied) Envelope (carrier supplied) Pack (carrier su…" at bounding box center [1410, 207] width 222 height 28
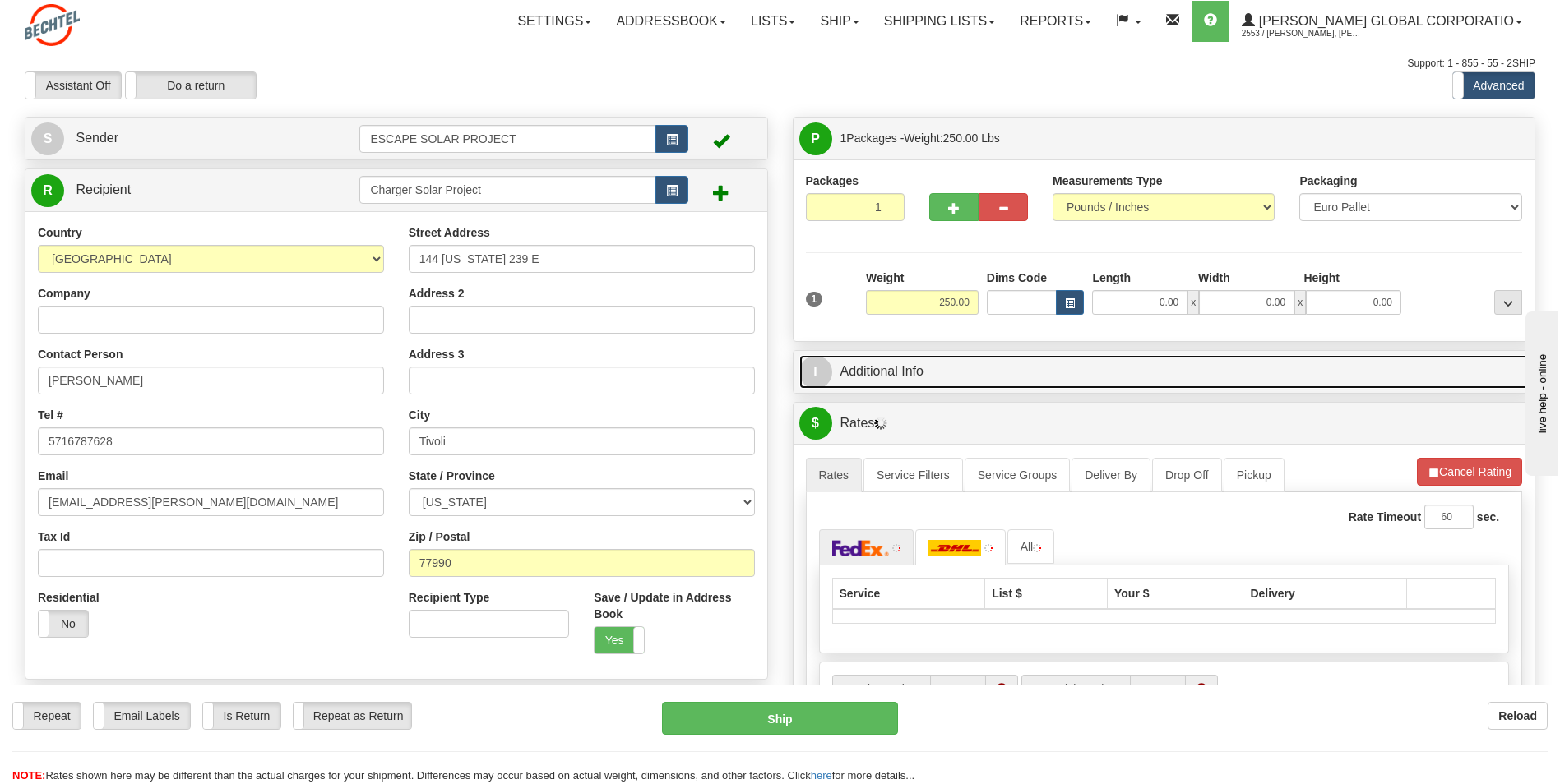
click at [1175, 379] on link "I Additional Info" at bounding box center [1164, 372] width 730 height 33
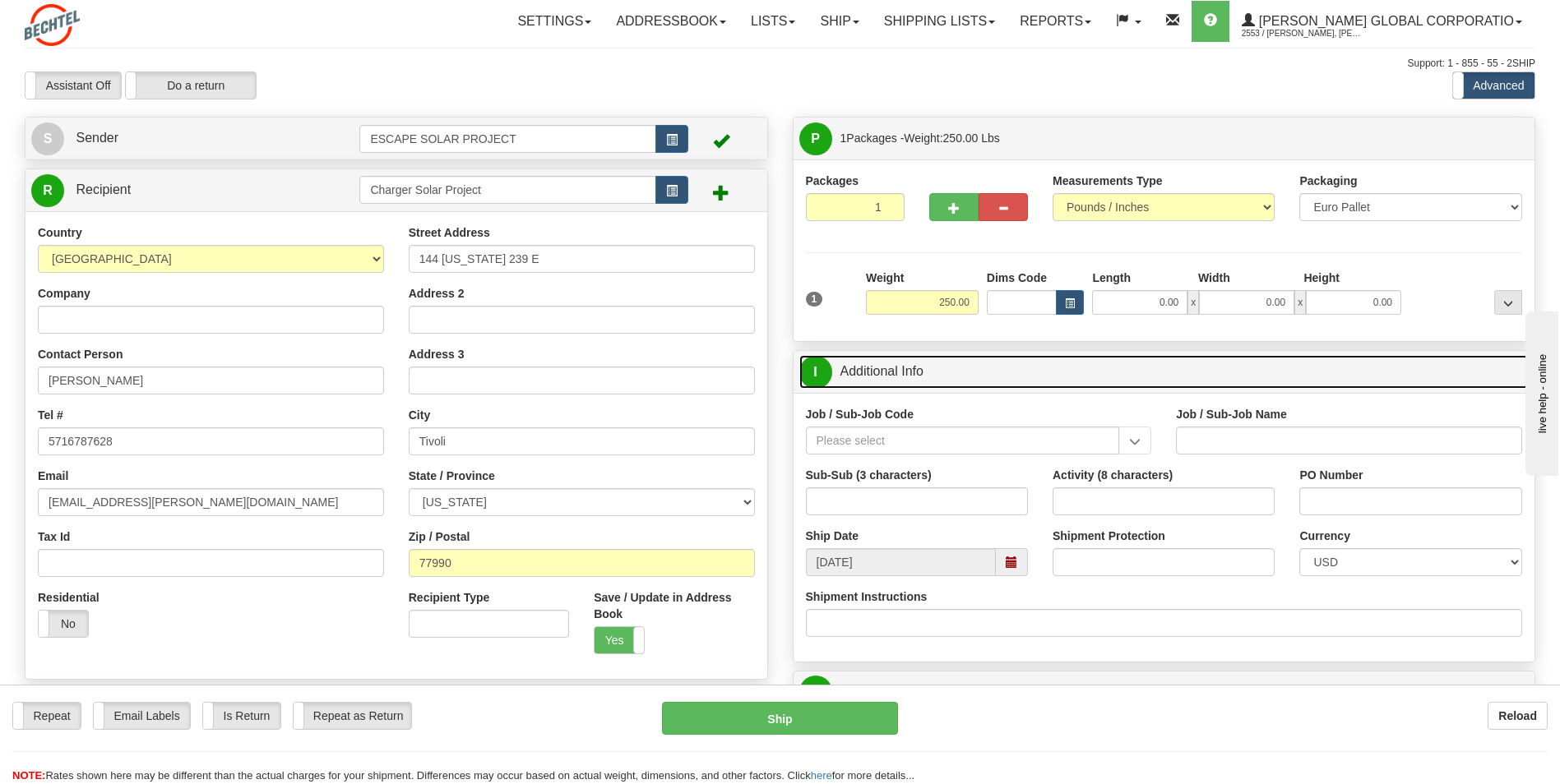
click at [1142, 373] on link "I Additional Info" at bounding box center [1164, 372] width 730 height 33
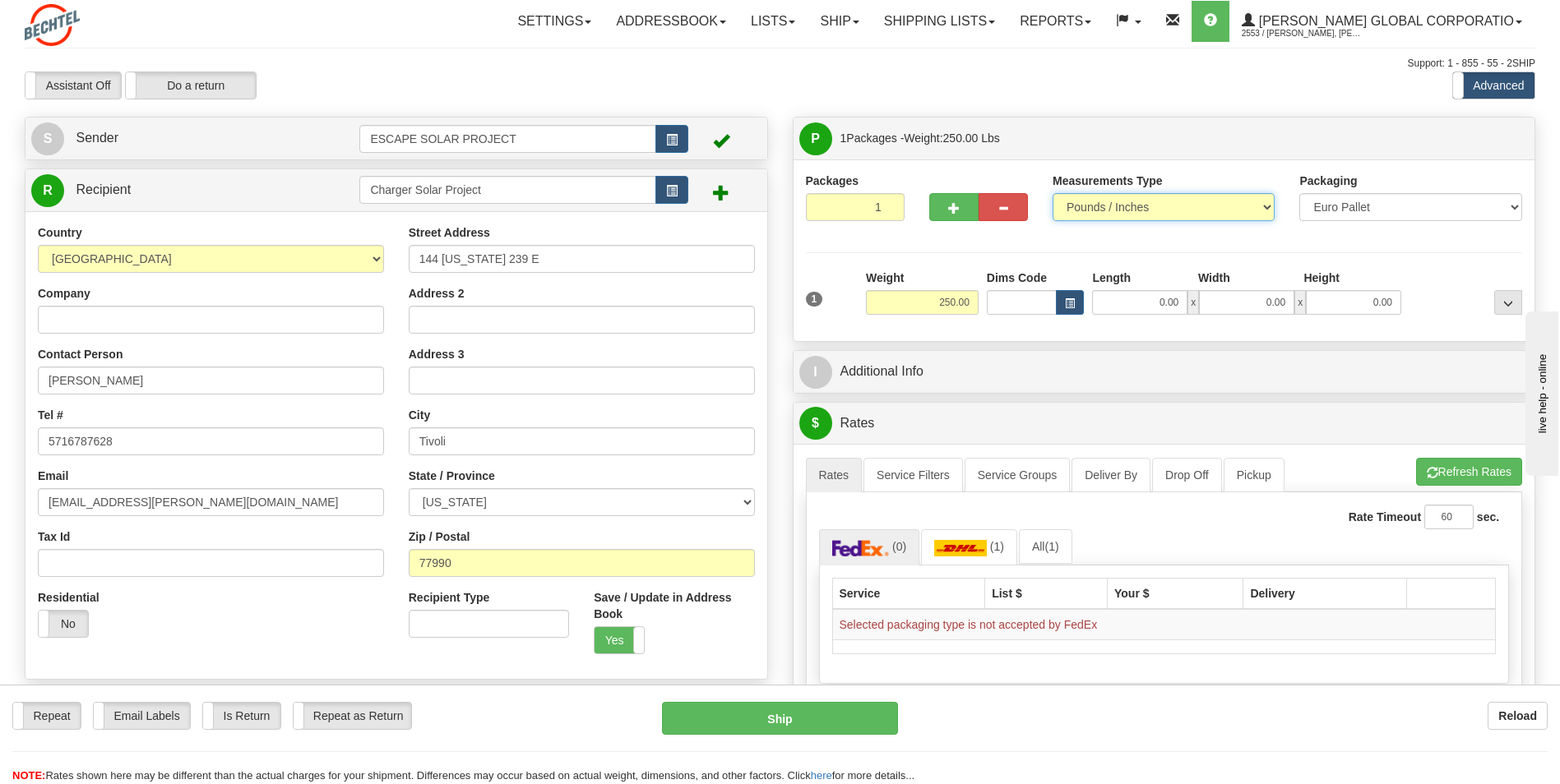
click at [1125, 212] on select "Pounds / Inches Kilograms / Centimeters" at bounding box center [1163, 207] width 222 height 28
click at [935, 270] on div "Weight 250.00" at bounding box center [922, 292] width 112 height 45
click at [1363, 212] on select "Your Packaging (customer supplied) Envelope (carrier supplied) Pack (carrier su…" at bounding box center [1410, 207] width 222 height 28
select select "27"
click at [1299, 193] on select "Your Packaging (customer supplied) Envelope (carrier supplied) Pack (carrier su…" at bounding box center [1410, 207] width 222 height 28
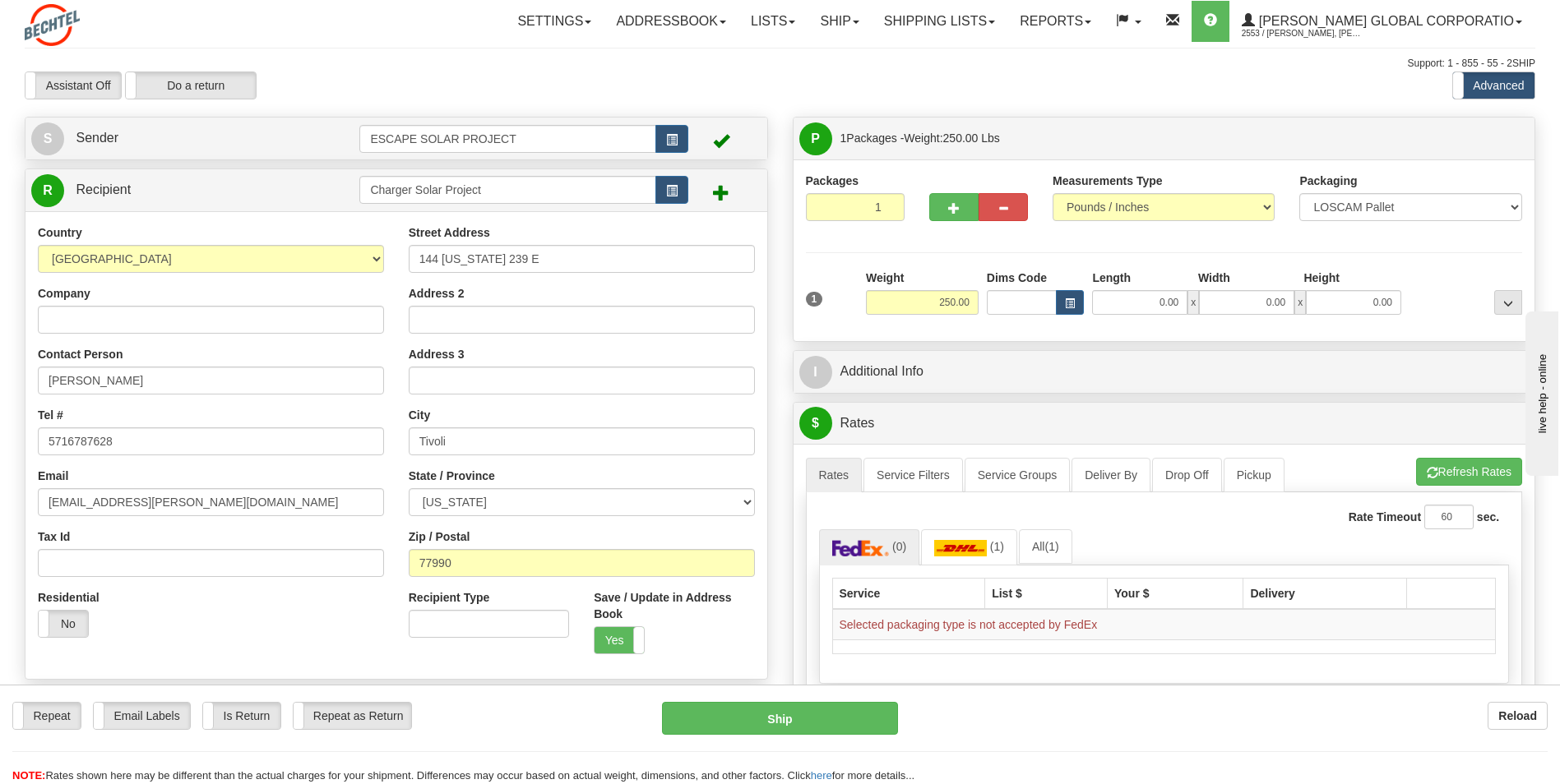
click at [713, 194] on span at bounding box center [721, 192] width 17 height 17
click at [720, 198] on span at bounding box center [721, 192] width 17 height 17
click at [243, 150] on link "S Sender" at bounding box center [195, 138] width 328 height 33
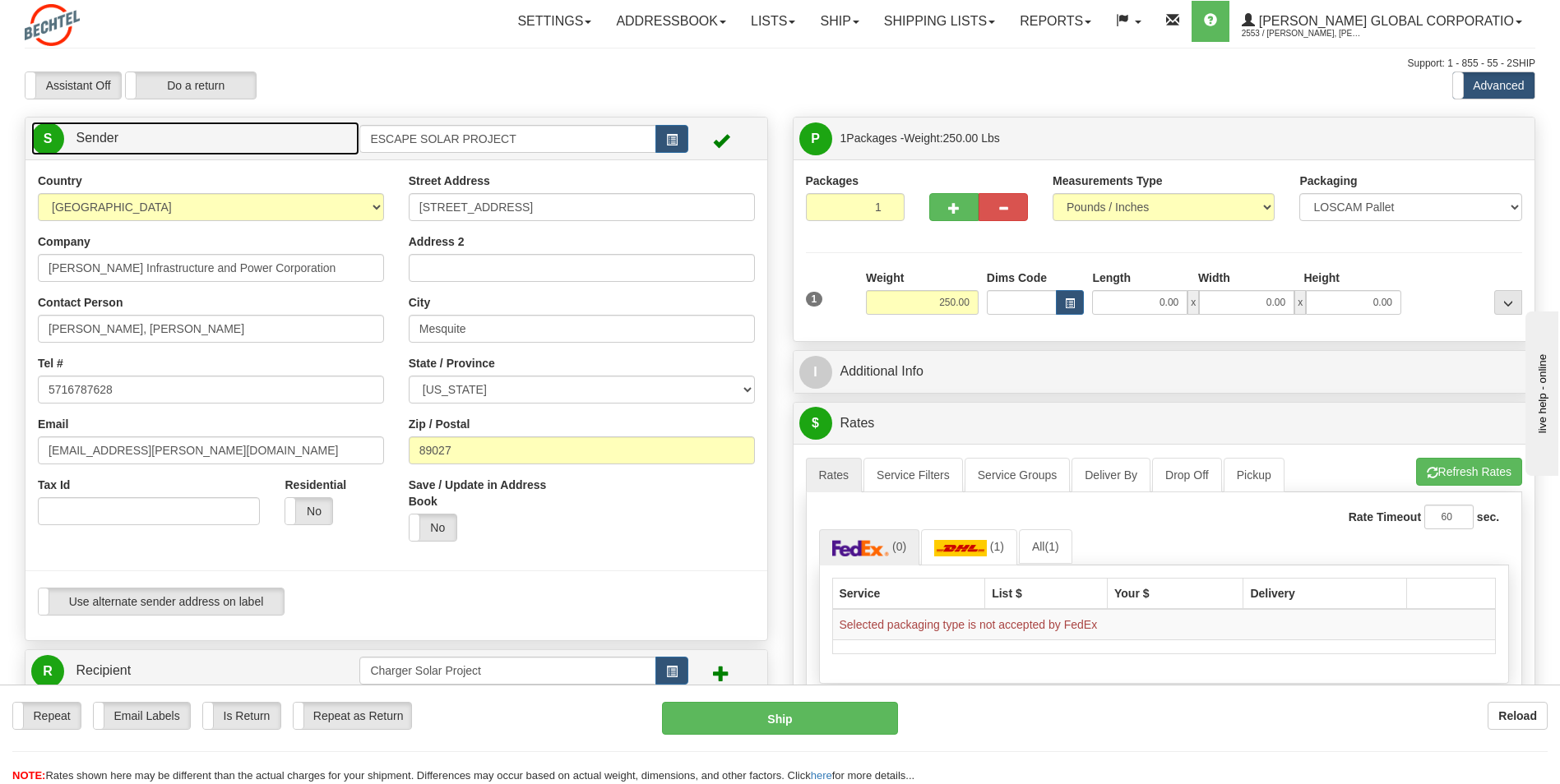
click at [243, 150] on link "S Sender" at bounding box center [195, 138] width 328 height 33
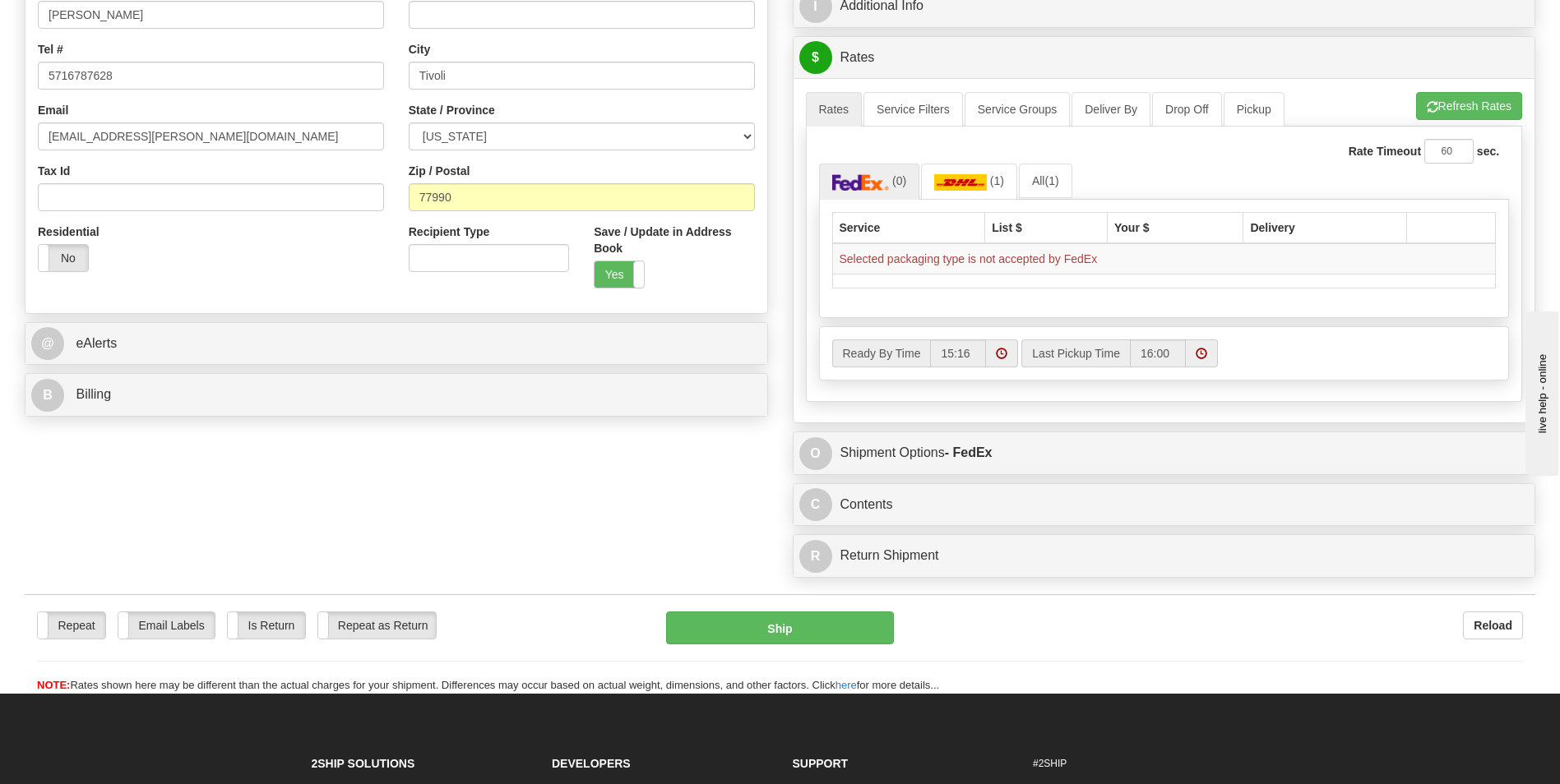
scroll to position [328, 0]
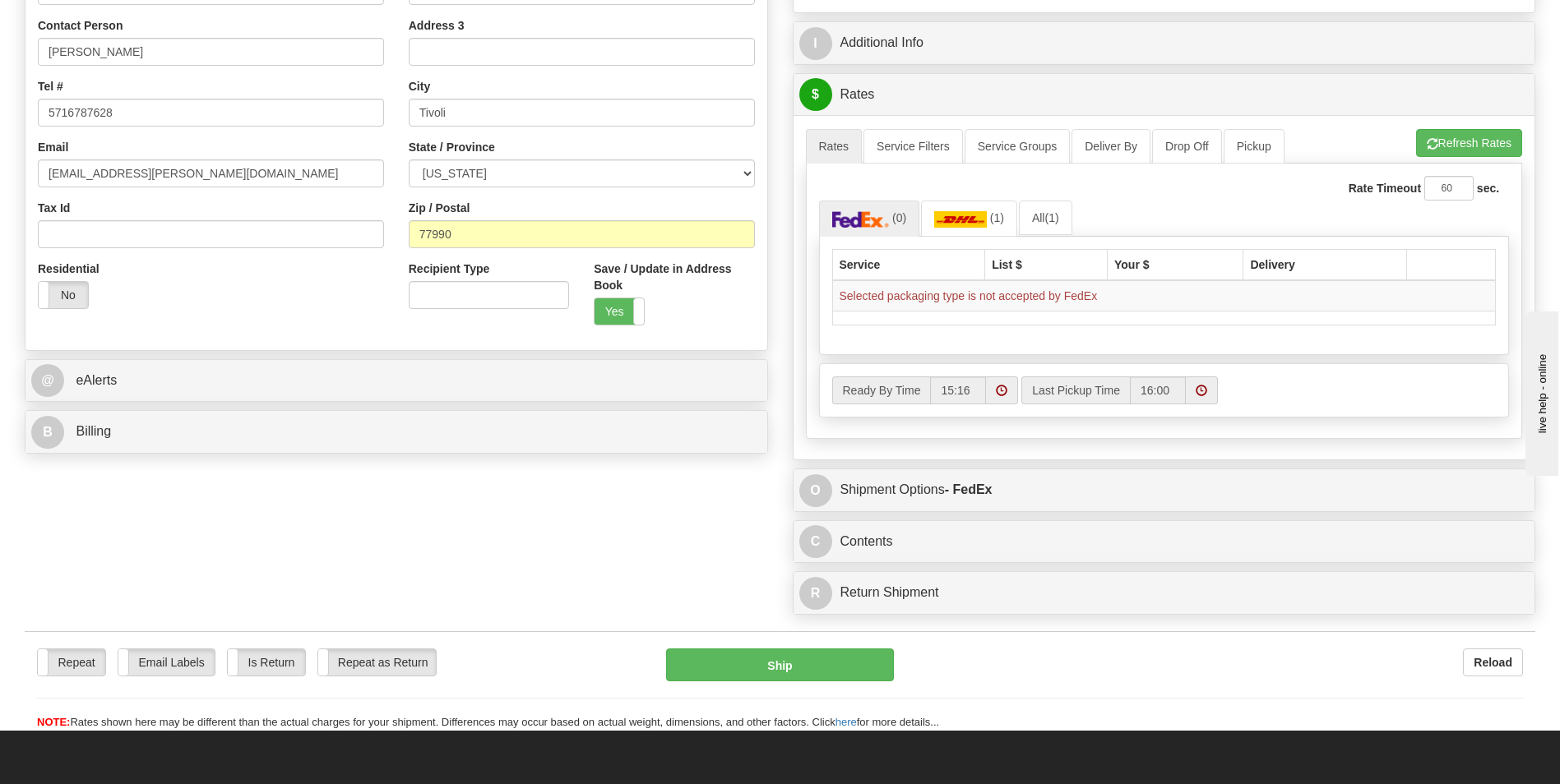
click at [504, 521] on div "Create a label for the return Create Pickup Without Label S" at bounding box center [780, 205] width 1535 height 835
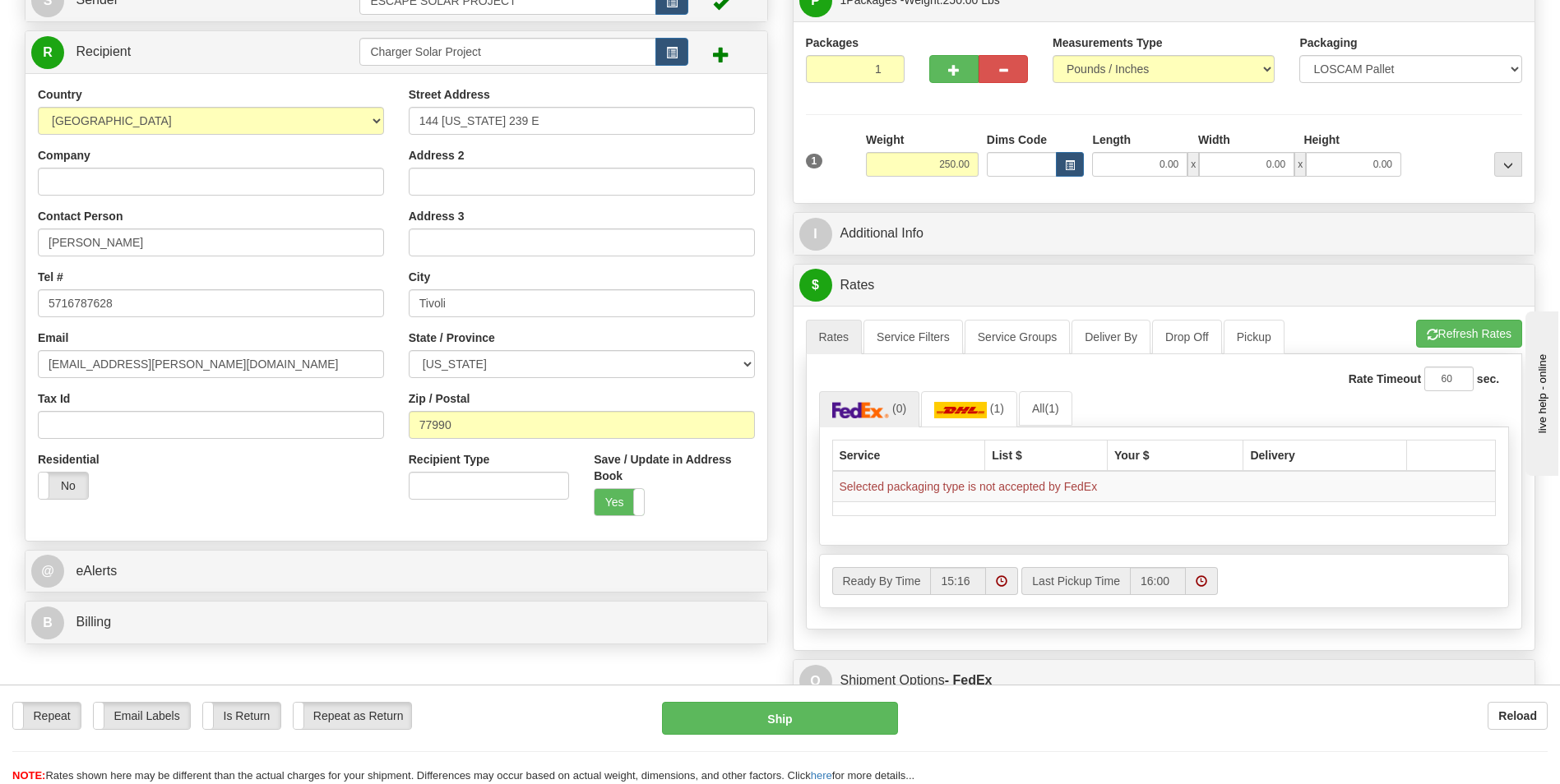
scroll to position [164, 0]
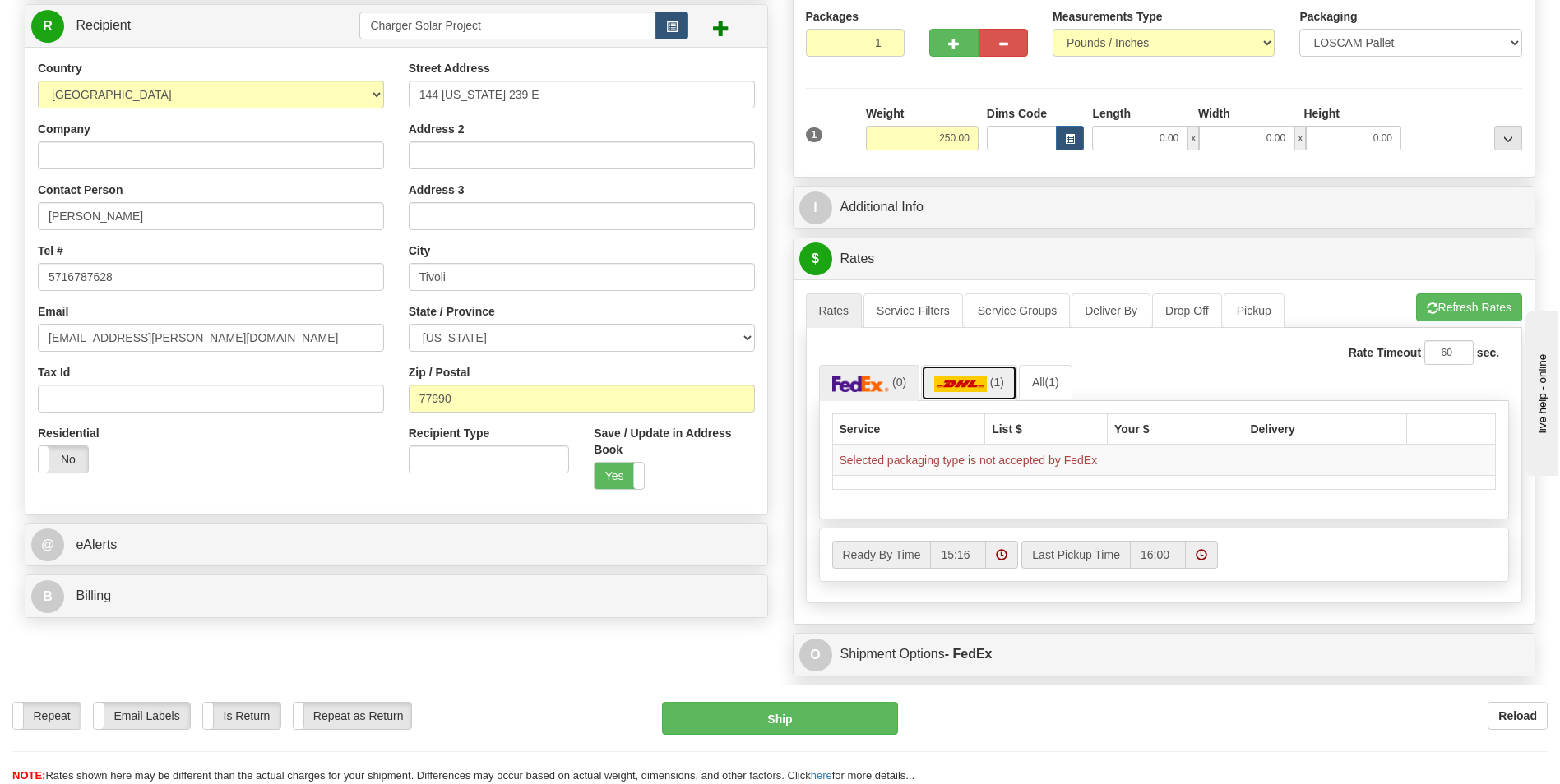
click at [971, 393] on link "(1)" at bounding box center [969, 382] width 97 height 35
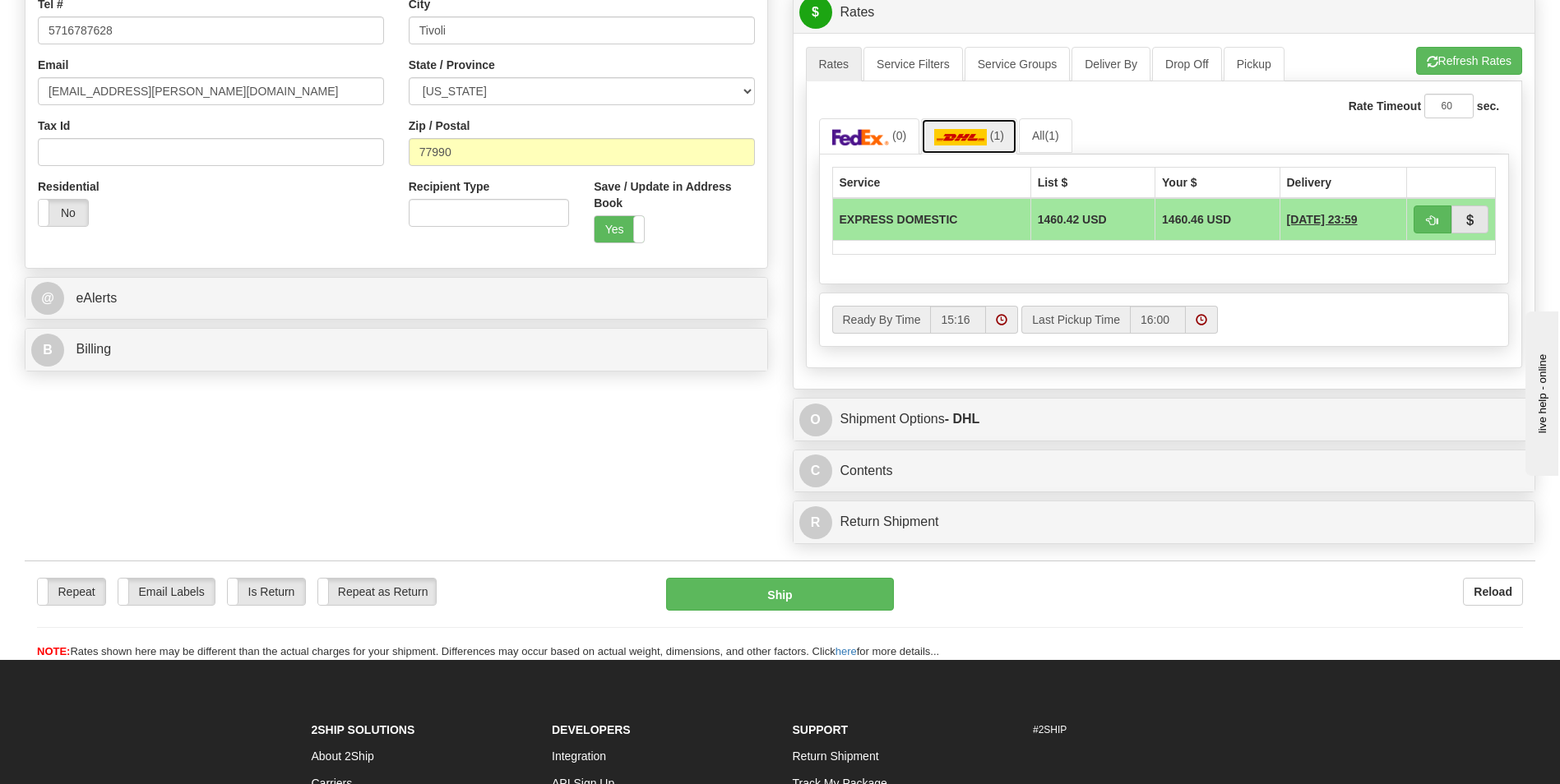
scroll to position [0, 0]
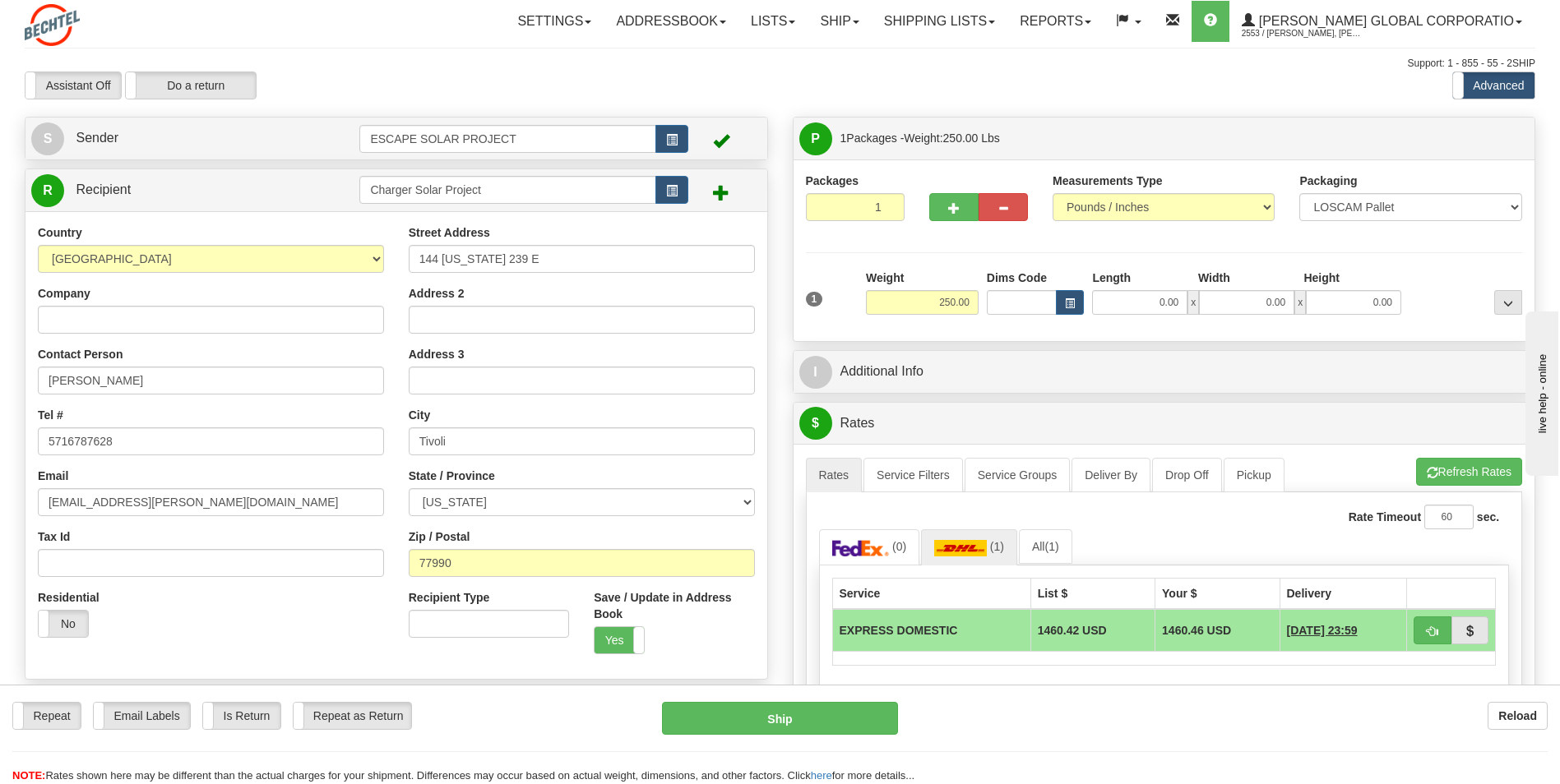
click at [779, 336] on div "Create a label for the return Create Pickup Without Label S Sender ESCAPE SOLAR…" at bounding box center [395, 454] width 767 height 674
